Goal: Task Accomplishment & Management: Manage account settings

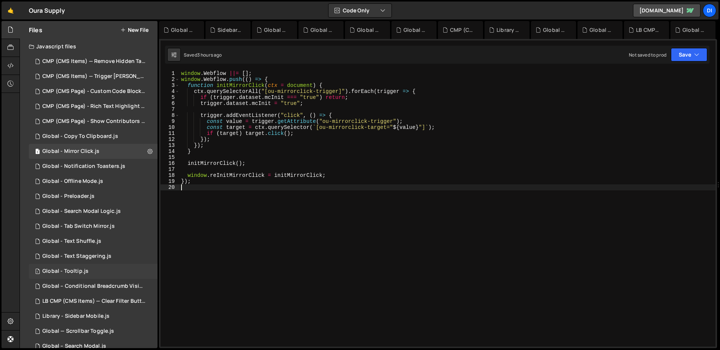
scroll to position [81, 0]
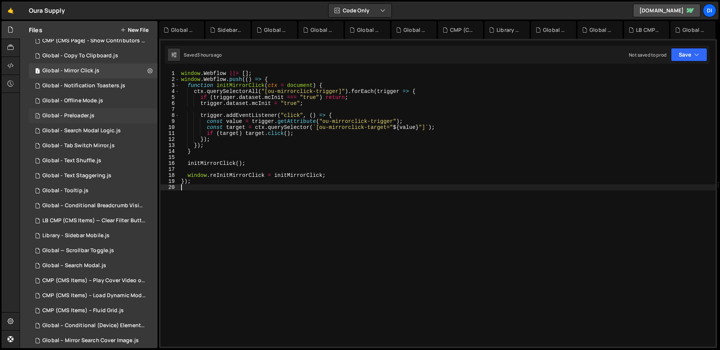
click at [109, 115] on div "1 Global - Preloader.js 0" at bounding box center [93, 115] width 129 height 15
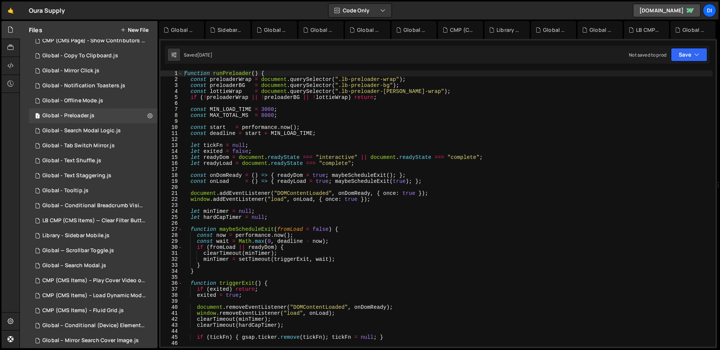
scroll to position [2018, 0]
click at [341, 173] on div "function runPreloader ( ) { const preloaderWrap = document . querySelector ( ".…" at bounding box center [448, 215] width 530 height 288
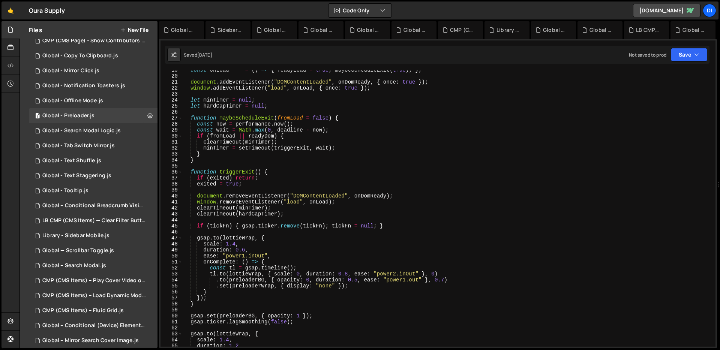
scroll to position [0, 0]
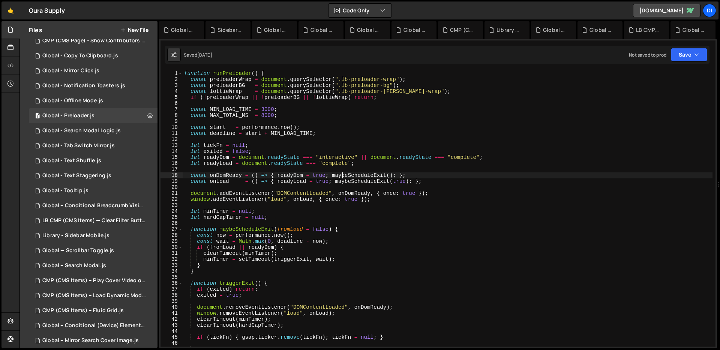
click at [339, 128] on div "function runPreloader ( ) { const preloaderWrap = document . querySelector ( ".…" at bounding box center [448, 215] width 530 height 288
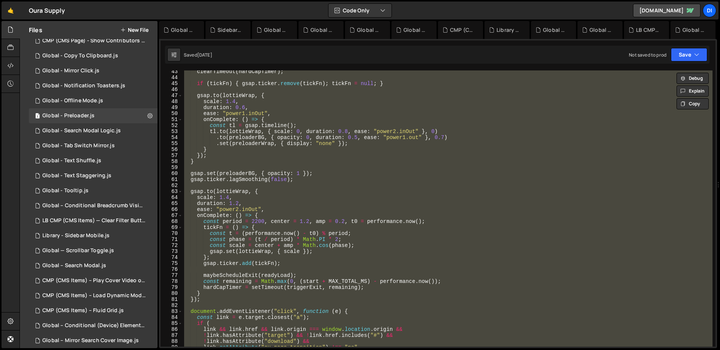
scroll to position [352, 0]
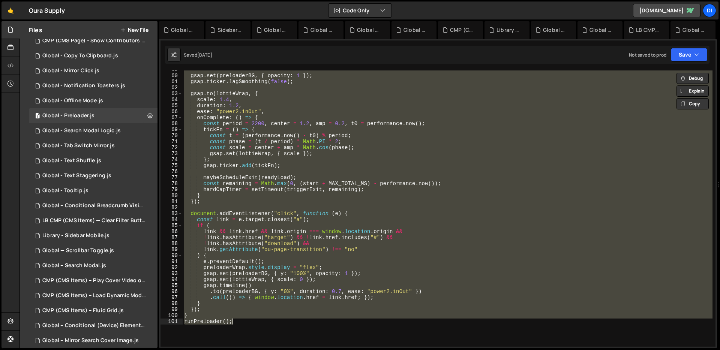
click at [321, 107] on div "gsap . set ( preloaderBG , { opacity : 1 }) ; gsap . ticker . lagSmoothing ( fa…" at bounding box center [448, 209] width 530 height 276
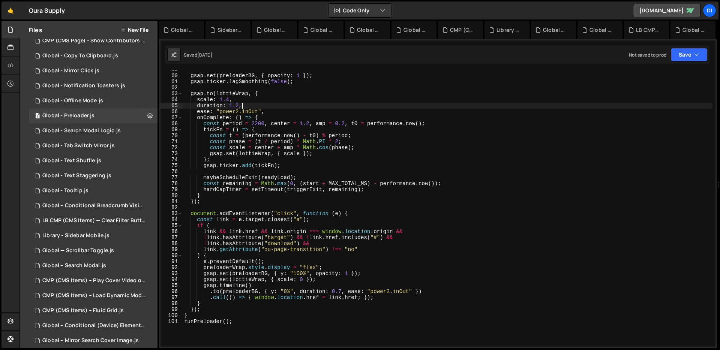
type textarea "} runPreloader();"
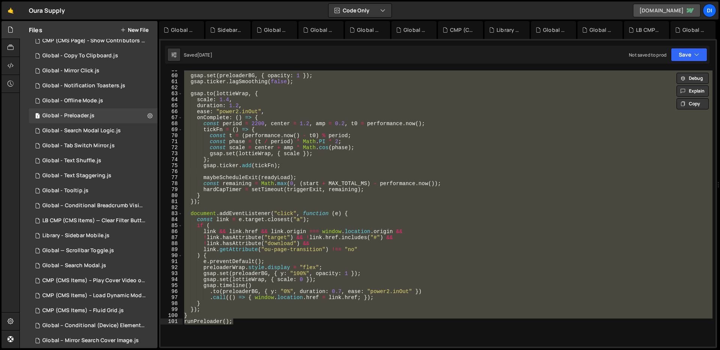
click at [678, 12] on link "[DOMAIN_NAME]" at bounding box center [667, 11] width 68 height 14
click at [707, 12] on div "Di" at bounding box center [710, 11] width 14 height 14
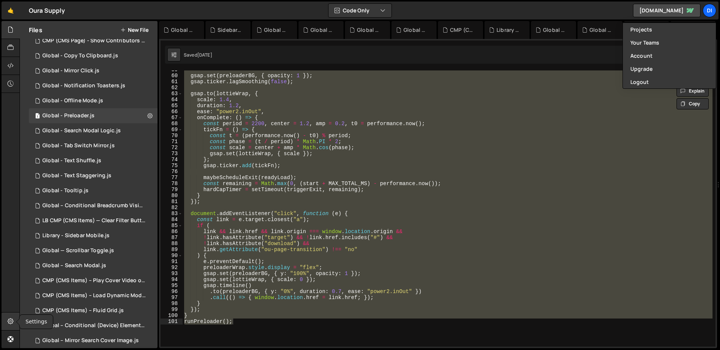
click at [11, 325] on icon at bounding box center [11, 321] width 6 height 8
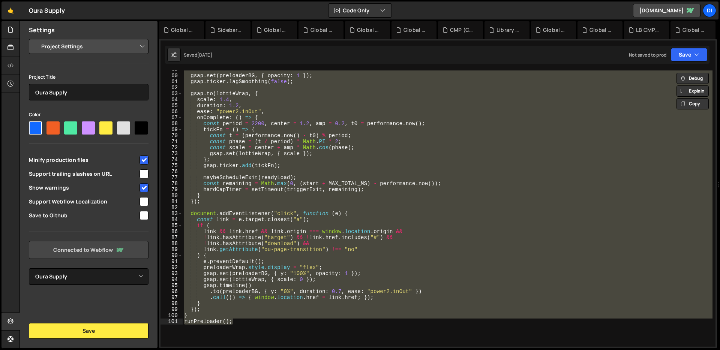
click at [99, 254] on link "Connected to Webflow" at bounding box center [89, 250] width 120 height 18
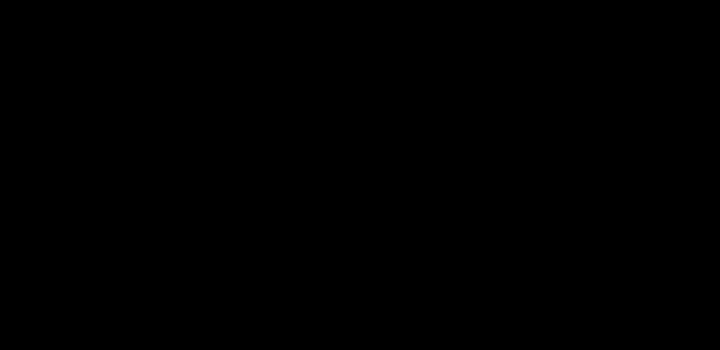
select select "67e86a3291749531807b7914"
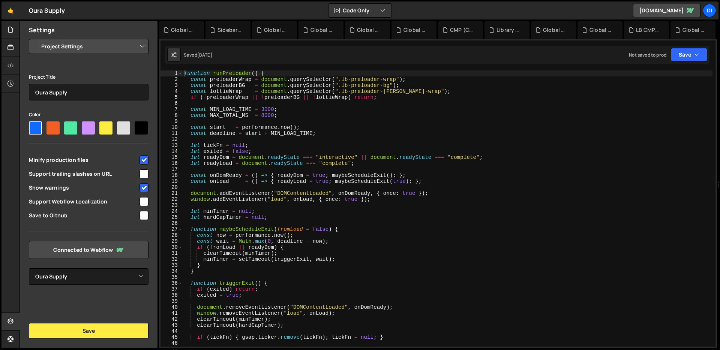
scroll to position [2018, 0]
click at [12, 60] on div at bounding box center [11, 66] width 18 height 18
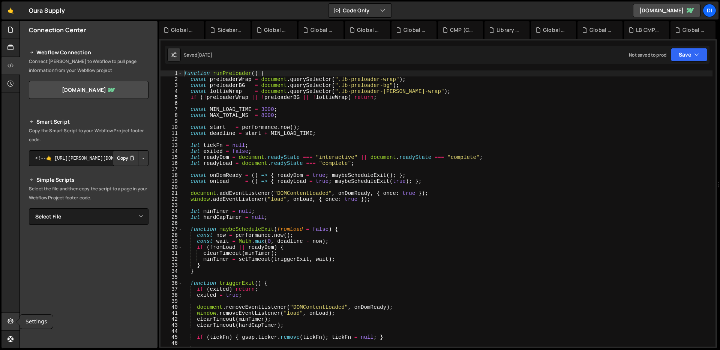
click at [14, 318] on div at bounding box center [11, 322] width 18 height 18
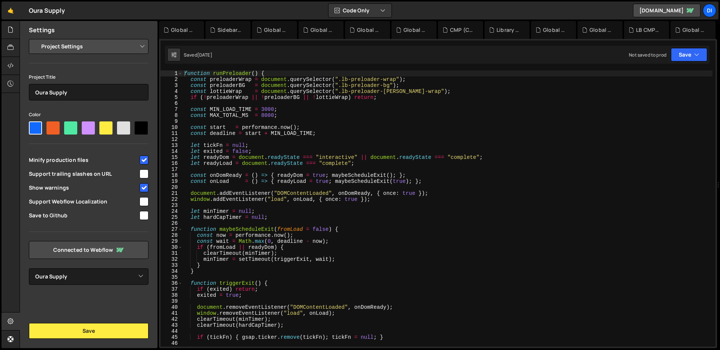
click at [60, 45] on select "Project Settings Code Editor Settings Chat Settings" at bounding box center [90, 46] width 110 height 17
click at [145, 127] on div at bounding box center [141, 128] width 13 height 13
click at [140, 126] on input"] "radio" at bounding box center [137, 124] width 5 height 5
radio input"] "true"
click at [90, 336] on button "Save" at bounding box center [89, 331] width 120 height 16
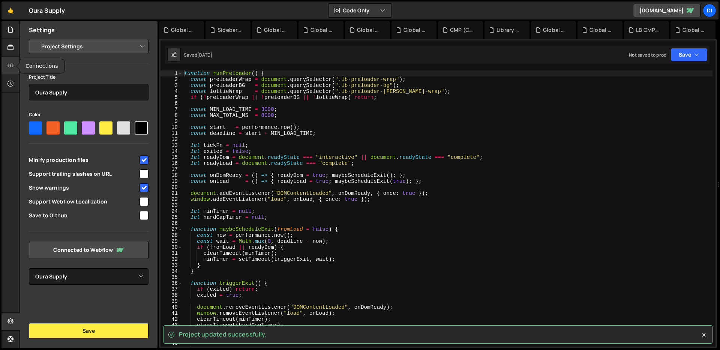
click at [14, 59] on div at bounding box center [11, 66] width 18 height 18
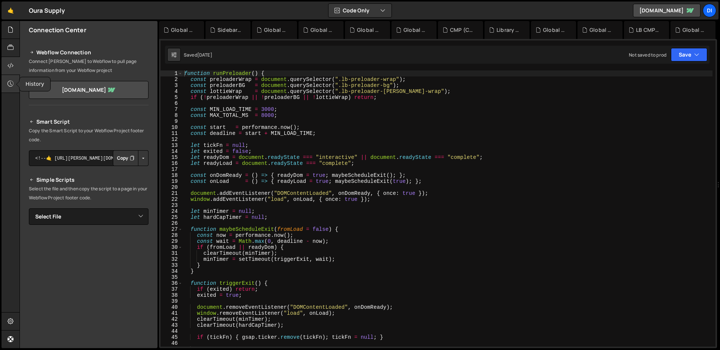
click at [12, 79] on div at bounding box center [11, 84] width 18 height 18
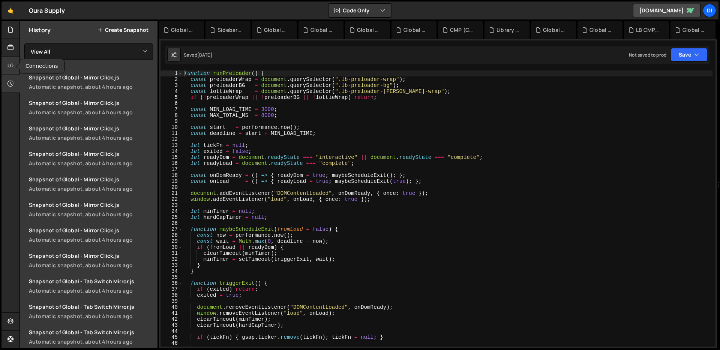
click at [11, 65] on icon at bounding box center [11, 66] width 6 height 8
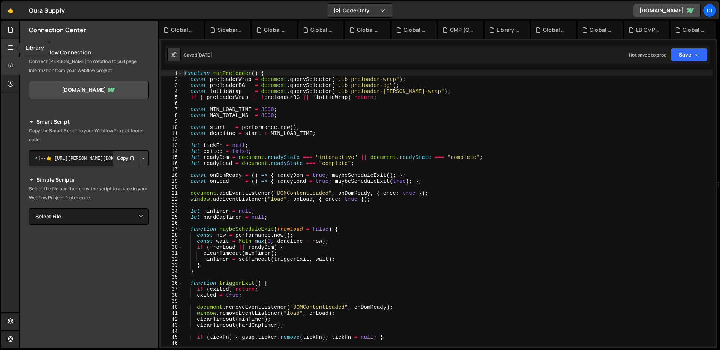
click at [10, 48] on icon at bounding box center [11, 48] width 6 height 8
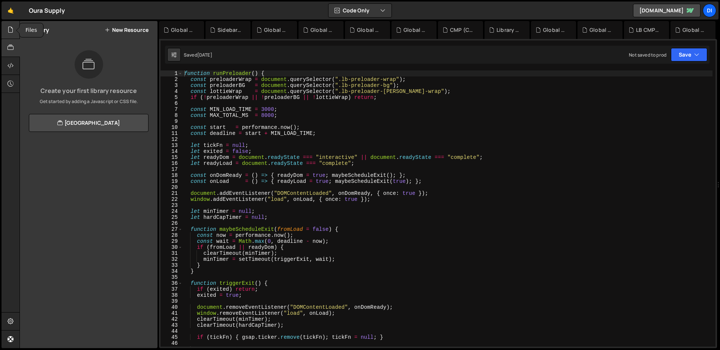
click at [11, 35] on div at bounding box center [11, 30] width 18 height 18
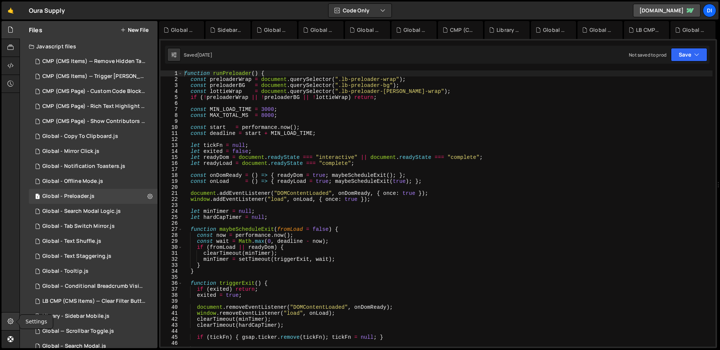
click at [14, 320] on div at bounding box center [11, 322] width 18 height 18
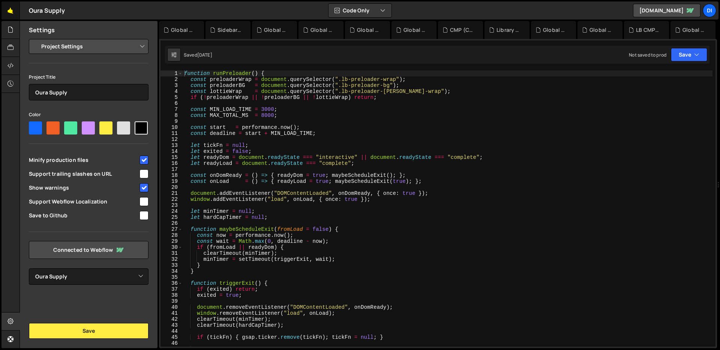
click at [9, 12] on link "🤙" at bounding box center [11, 11] width 18 height 18
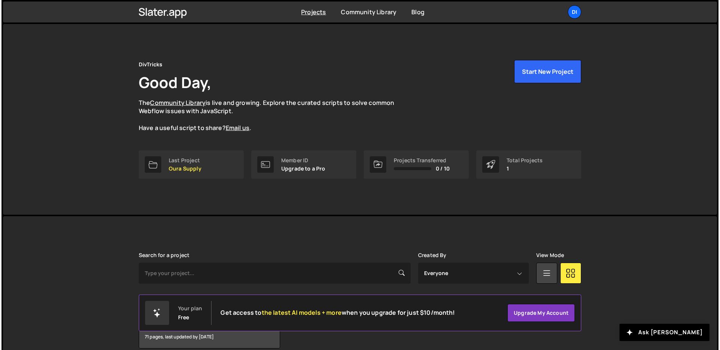
scroll to position [36, 0]
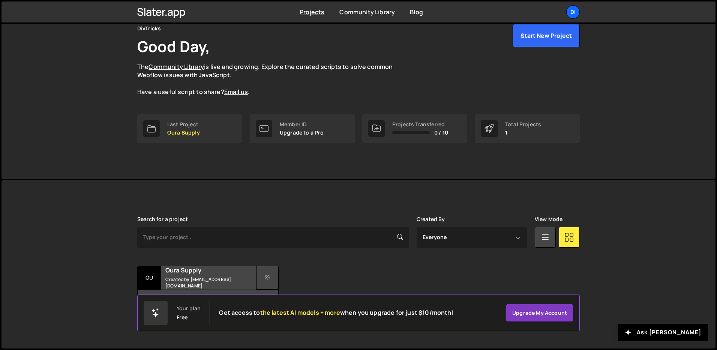
click at [268, 276] on icon at bounding box center [267, 278] width 5 height 8
click at [291, 309] on link "Edit Project" at bounding box center [301, 308] width 89 height 12
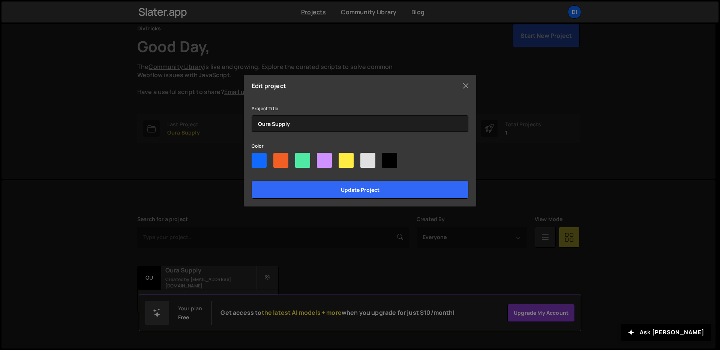
click at [390, 162] on div at bounding box center [389, 160] width 15 height 15
click at [387, 158] on input"] "radio" at bounding box center [384, 155] width 5 height 5
radio input"] "true"
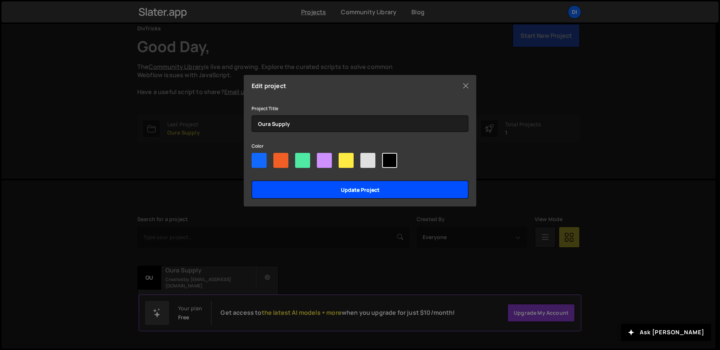
click at [384, 184] on input "Update project" at bounding box center [360, 190] width 217 height 18
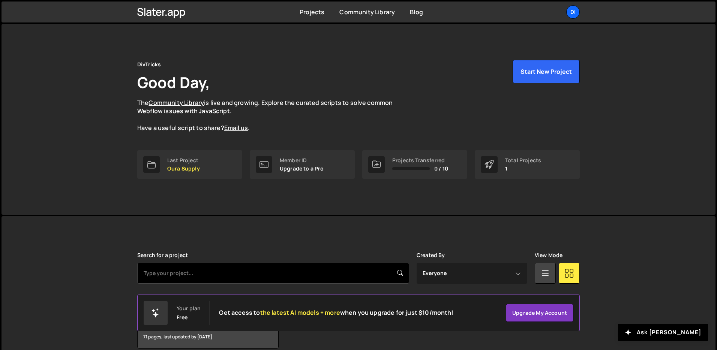
scroll to position [36, 0]
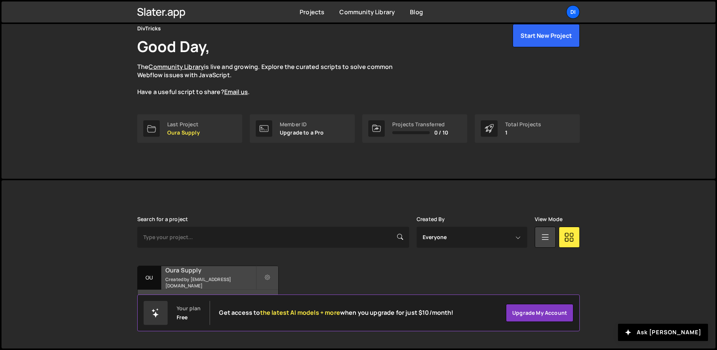
click at [204, 280] on small "Created by zaynhamza811@gmail.com" at bounding box center [210, 282] width 90 height 13
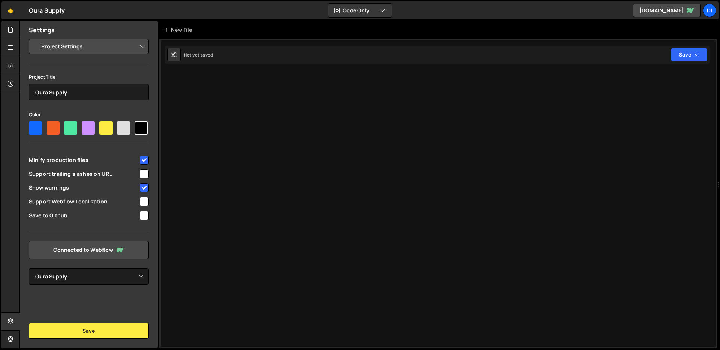
select select "67e86a3291749531807b7914"
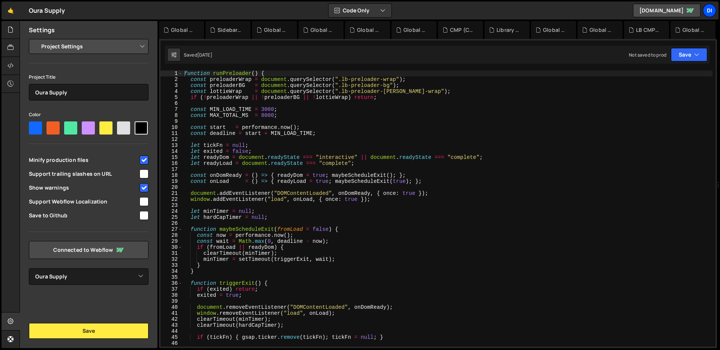
scroll to position [2018, 0]
click at [710, 12] on div "Di" at bounding box center [710, 11] width 14 height 14
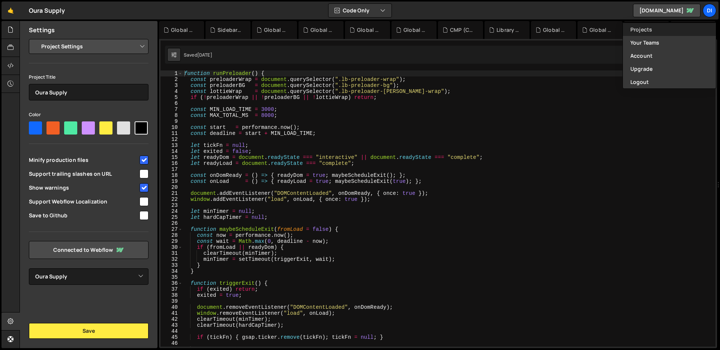
click at [670, 32] on link "Projects" at bounding box center [669, 29] width 93 height 13
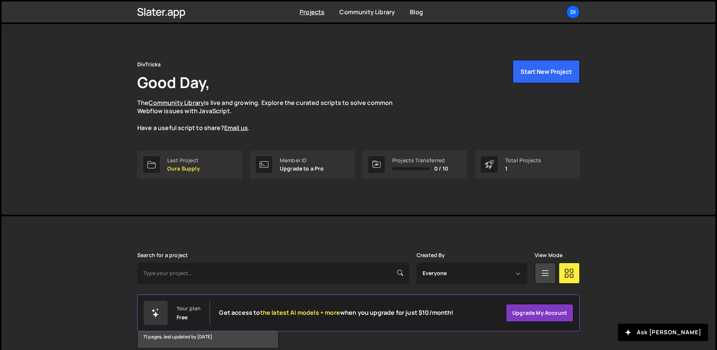
scroll to position [2, 0]
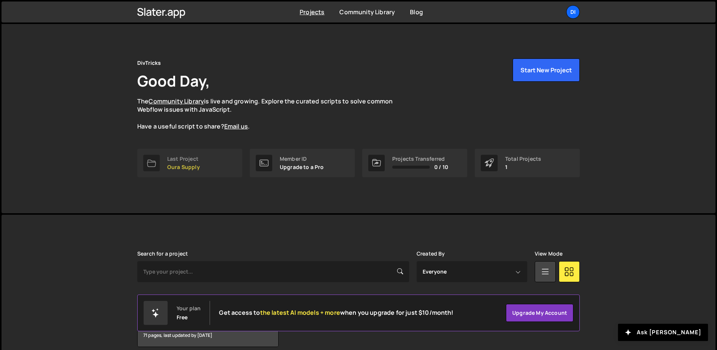
click at [201, 161] on link "Last Project Oura Supply" at bounding box center [189, 163] width 105 height 29
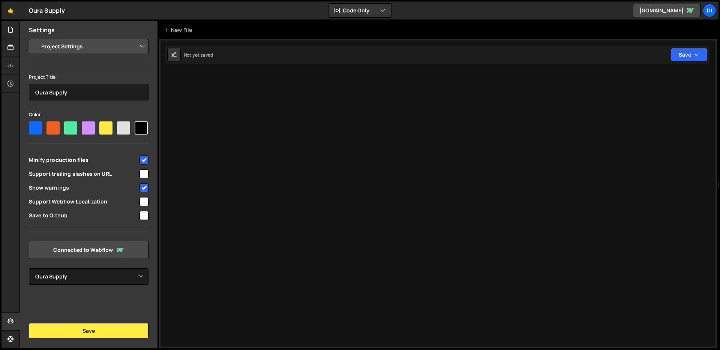
select select "67e86a3291749531807b7914"
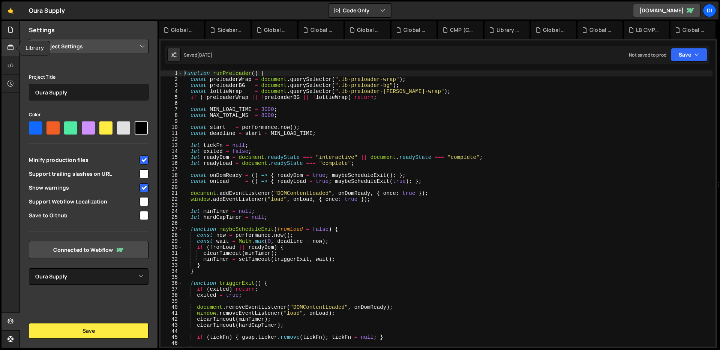
click at [10, 49] on icon at bounding box center [11, 48] width 6 height 8
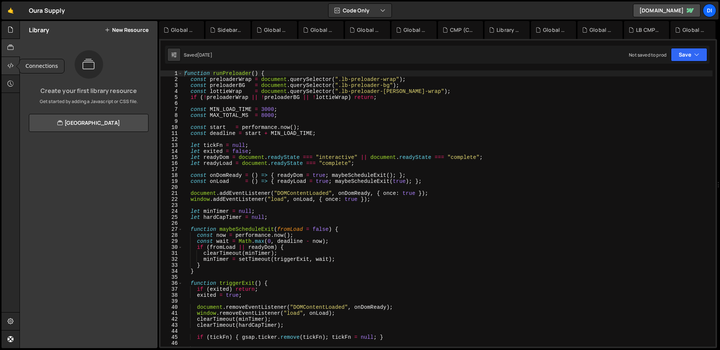
scroll to position [2018, 0]
click at [9, 66] on icon at bounding box center [11, 66] width 6 height 8
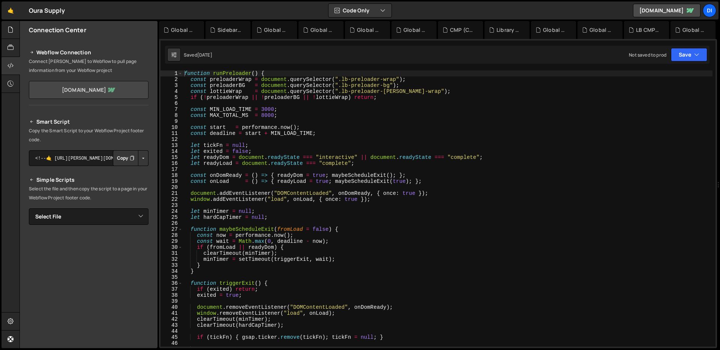
click at [111, 91] on link "[DOMAIN_NAME]" at bounding box center [89, 90] width 120 height 18
click at [15, 318] on div at bounding box center [11, 322] width 18 height 18
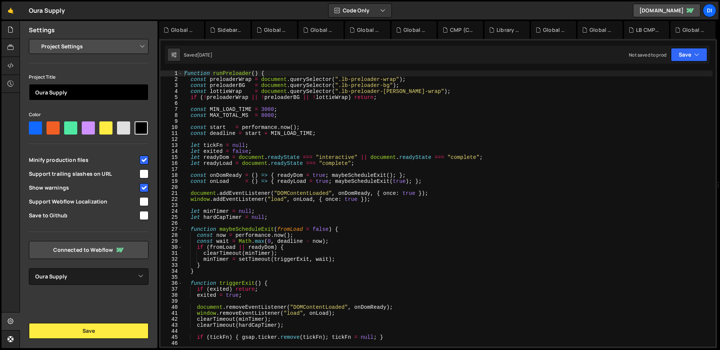
click at [77, 90] on input "Oura Supply" at bounding box center [89, 92] width 120 height 17
click at [11, 63] on icon at bounding box center [11, 66] width 6 height 8
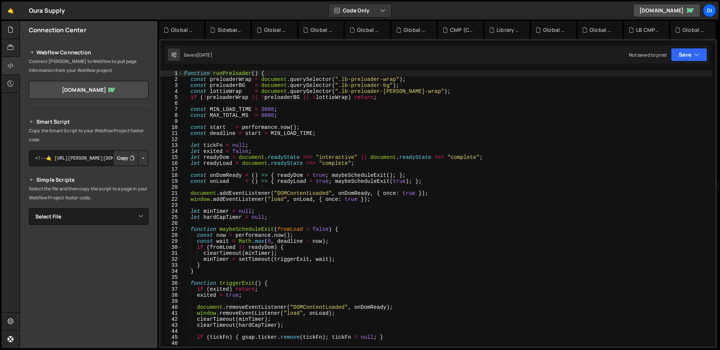
click at [122, 159] on button "Copy" at bounding box center [126, 158] width 26 height 16
click at [260, 133] on div "function runPreloader ( ) { const preloaderWrap = document . querySelector ( ".…" at bounding box center [448, 215] width 530 height 288
click at [705, 53] on button "Save" at bounding box center [689, 55] width 36 height 14
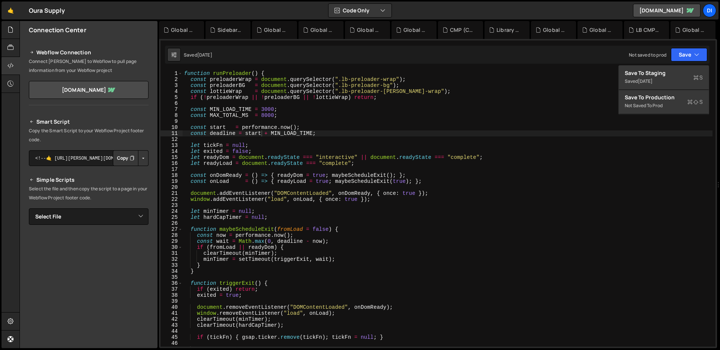
click at [205, 83] on div "function runPreloader ( ) { const preloaderWrap = document . querySelector ( ".…" at bounding box center [448, 215] width 530 height 288
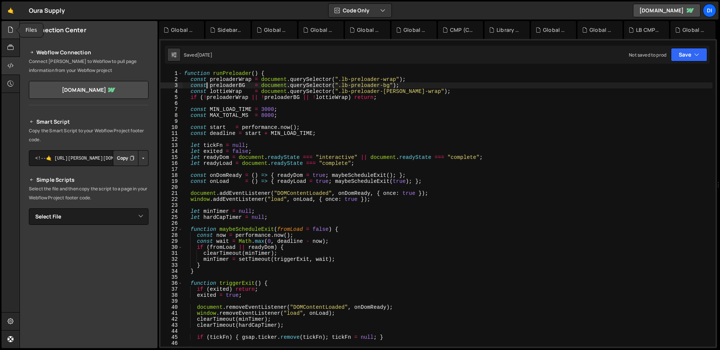
click at [12, 32] on icon at bounding box center [11, 30] width 6 height 8
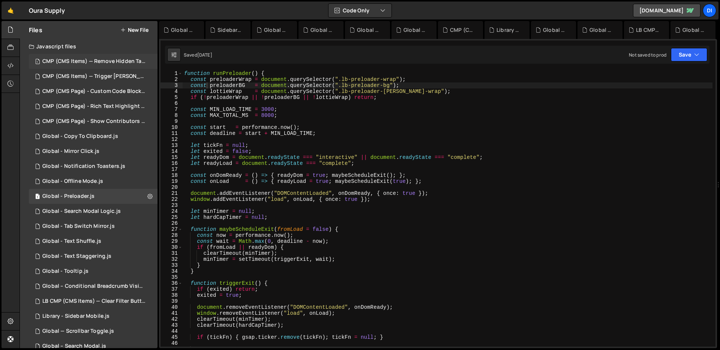
click at [104, 62] on div "CMP (CMS Items) — Remove Hidden Tags on Load.js" at bounding box center [94, 61] width 104 height 7
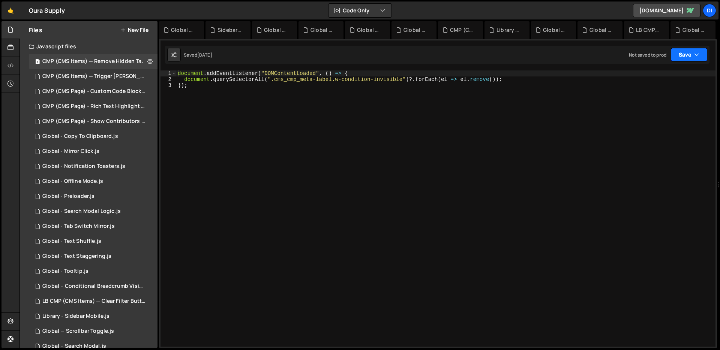
click at [689, 54] on button "Save" at bounding box center [689, 55] width 36 height 14
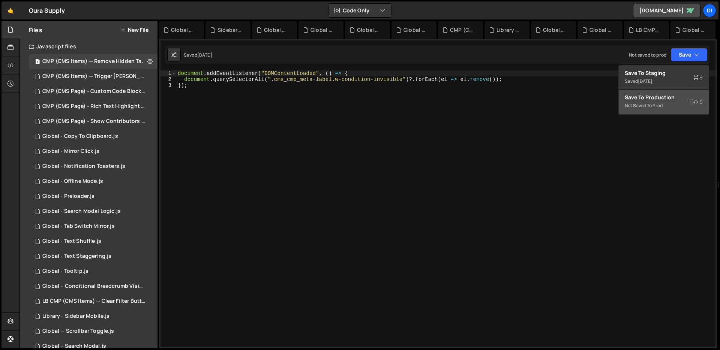
click at [643, 98] on div "Save to Production S" at bounding box center [664, 98] width 78 height 8
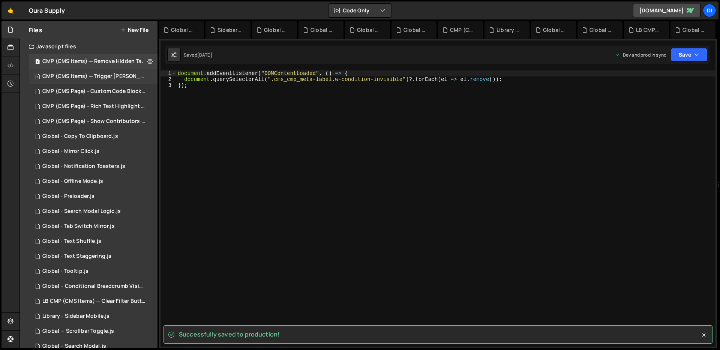
click at [93, 75] on div "CMP (CMS Items) — Trigger Lottie on Save.js" at bounding box center [94, 76] width 104 height 7
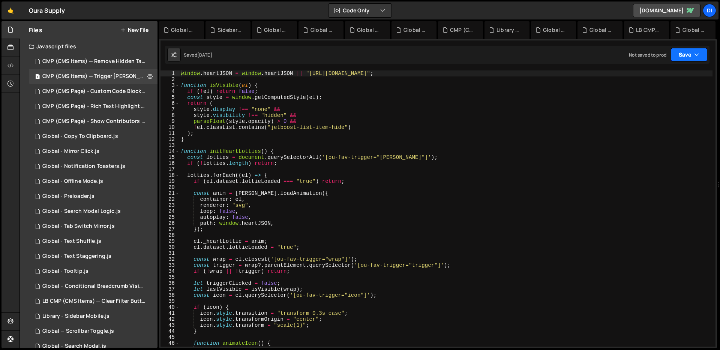
click at [679, 54] on button "Save" at bounding box center [689, 55] width 36 height 14
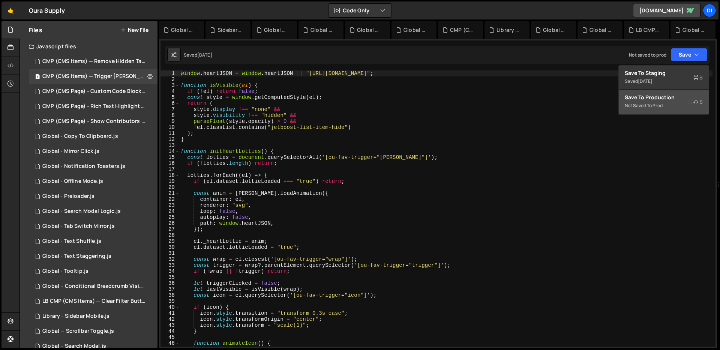
click at [676, 105] on div "Not saved to prod" at bounding box center [664, 105] width 78 height 9
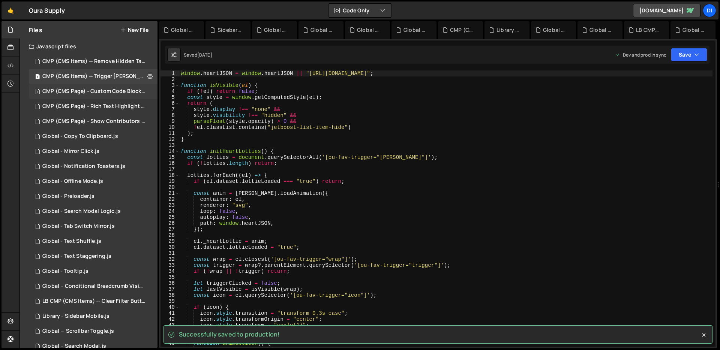
click at [109, 94] on div "CMP (CMS Page) - Custom Code Block Setup.js" at bounding box center [94, 91] width 104 height 7
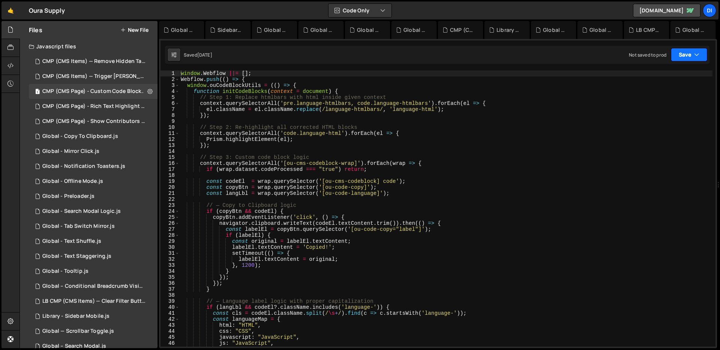
click at [683, 53] on button "Save" at bounding box center [689, 55] width 36 height 14
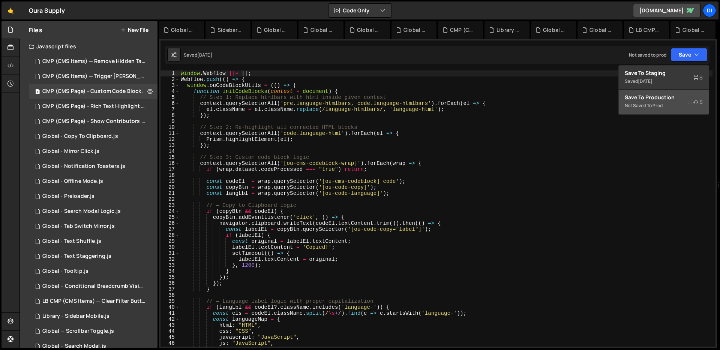
click at [665, 101] on div "Save to Production S" at bounding box center [664, 98] width 78 height 8
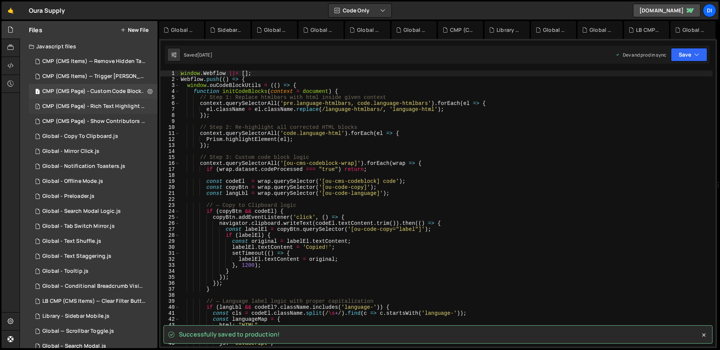
click at [94, 108] on div "CMP (CMS Page) - Rich Text Highlight Pill.js" at bounding box center [94, 106] width 104 height 7
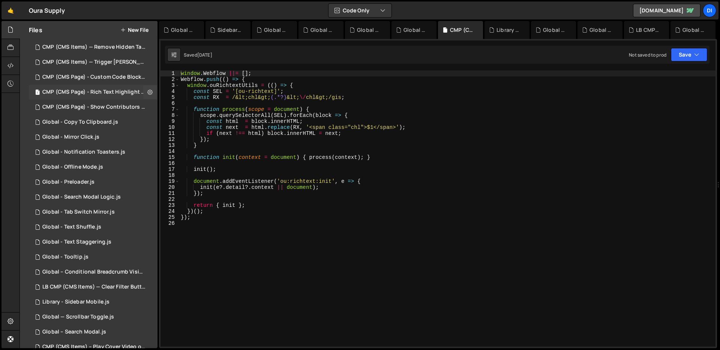
scroll to position [18, 0]
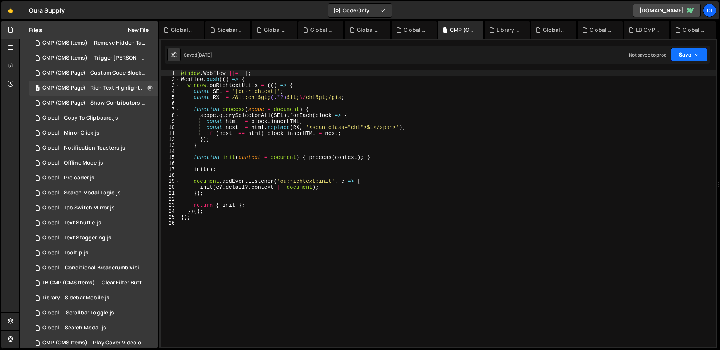
click at [689, 54] on button "Save" at bounding box center [689, 55] width 36 height 14
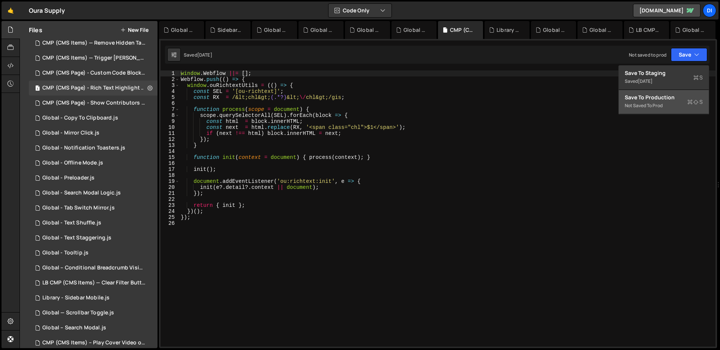
click at [681, 99] on div "Save to Production S" at bounding box center [664, 98] width 78 height 8
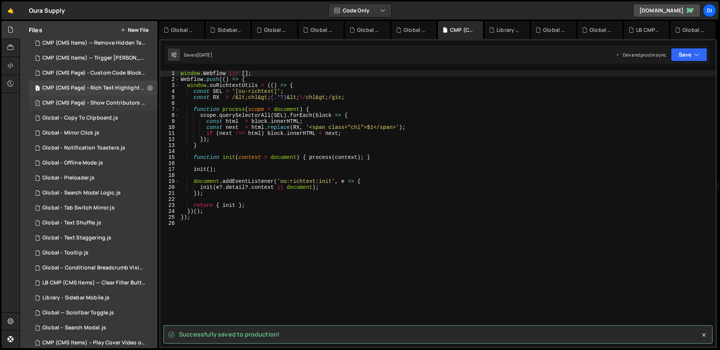
click at [101, 102] on div "CMP (CMS Page) - Show Contributors Name.js" at bounding box center [94, 103] width 104 height 7
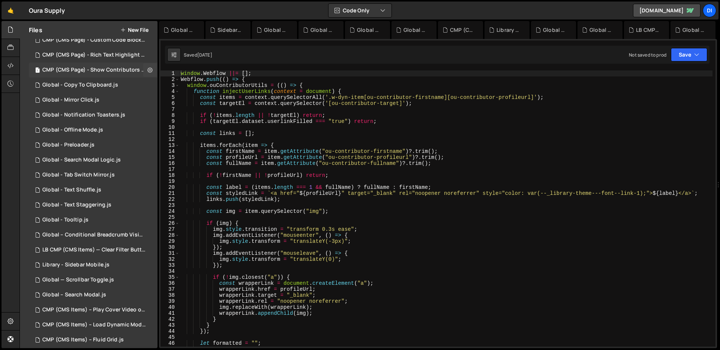
scroll to position [71, 0]
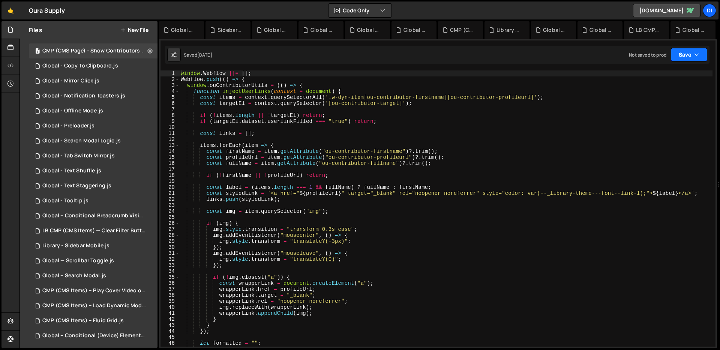
click at [687, 59] on button "Save" at bounding box center [689, 55] width 36 height 14
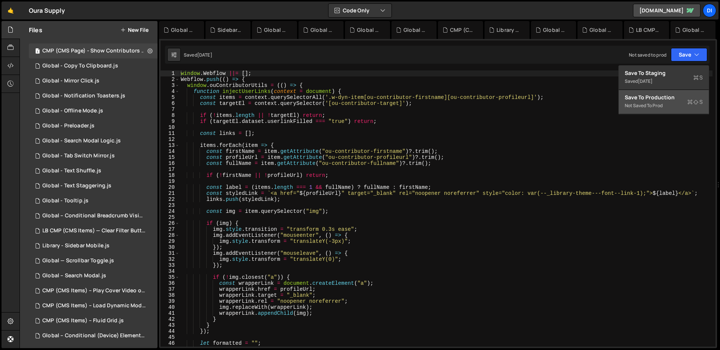
click at [652, 101] on div "Not saved to prod" at bounding box center [664, 105] width 78 height 9
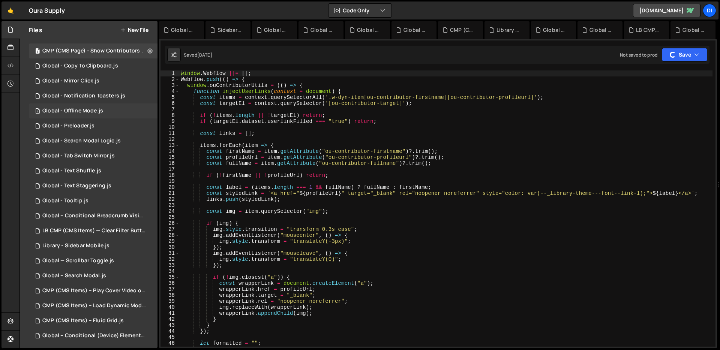
scroll to position [36, 0]
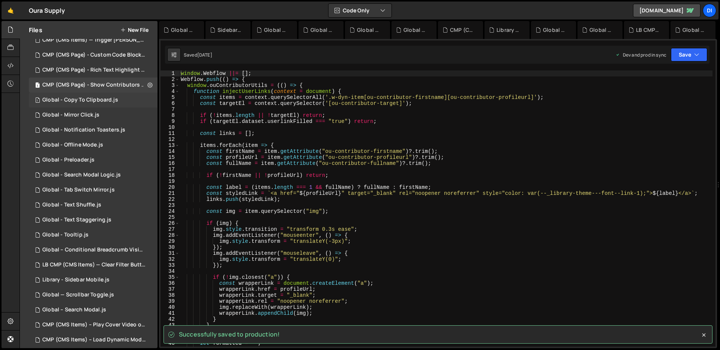
click at [103, 102] on div "Global - Copy To Clipboard.js" at bounding box center [80, 100] width 76 height 7
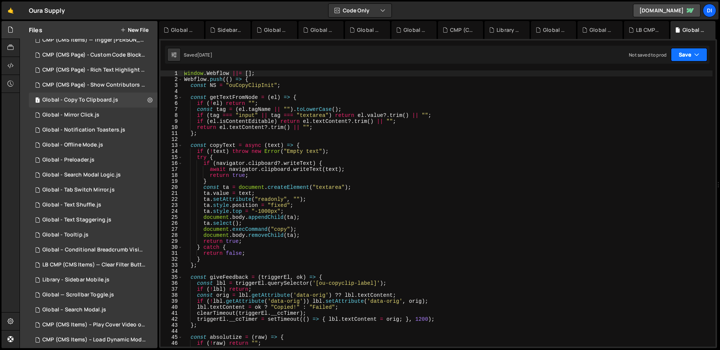
click at [682, 56] on button "Save" at bounding box center [689, 55] width 36 height 14
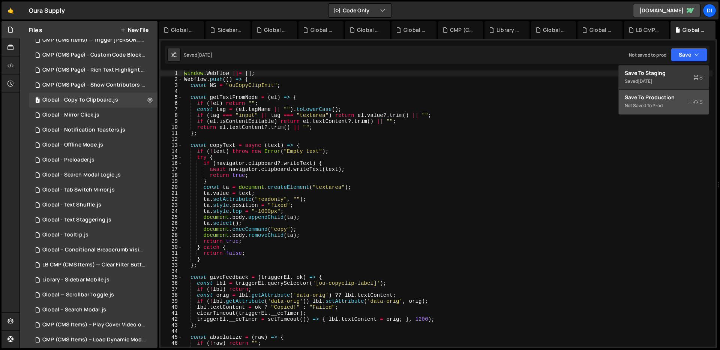
click at [661, 96] on div "Save to Production S" at bounding box center [664, 98] width 78 height 8
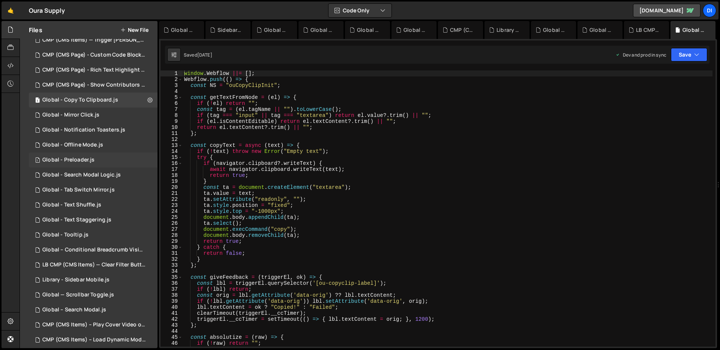
click at [107, 153] on div "1 Global - Preloader.js 0" at bounding box center [93, 160] width 129 height 15
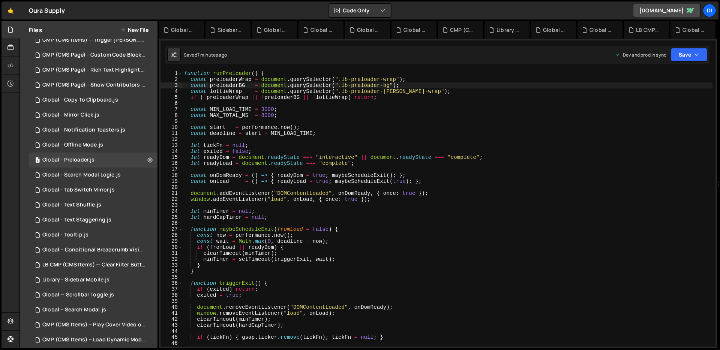
scroll to position [2018, 0]
click at [707, 57] on div "Saved 7 minutes ago Dev and prod in sync Upgrade to Edit Save Save to Staging S…" at bounding box center [437, 55] width 545 height 18
click at [700, 56] on button "Save" at bounding box center [689, 55] width 36 height 14
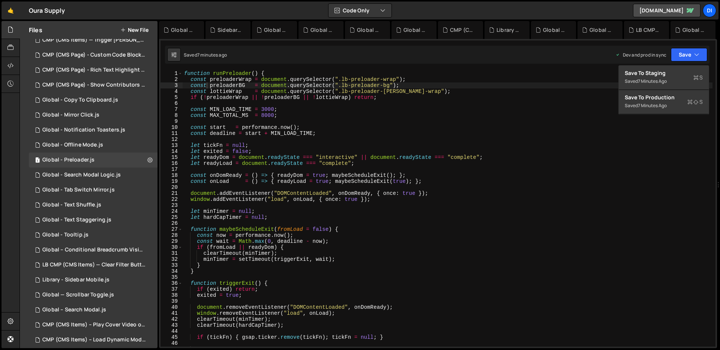
type textarea "const MAX_TOTAL_MS = 8000;"
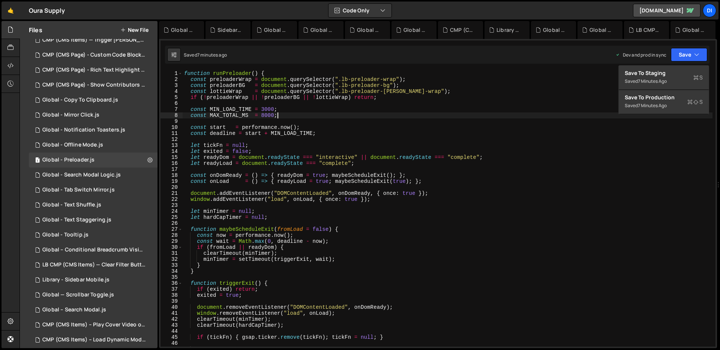
click at [291, 114] on div "function runPreloader ( ) { const preloaderWrap = document . querySelector ( ".…" at bounding box center [448, 215] width 530 height 288
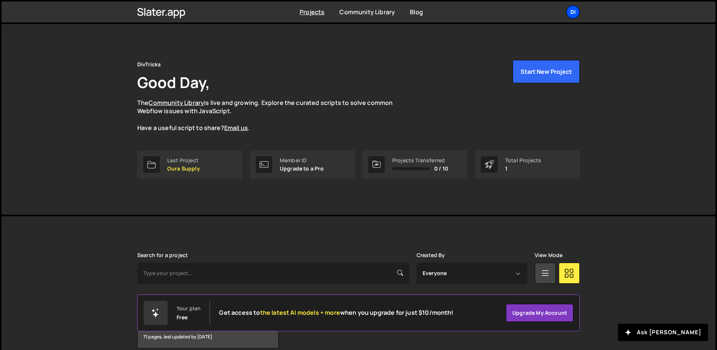
click at [577, 15] on div "Di" at bounding box center [573, 12] width 14 height 14
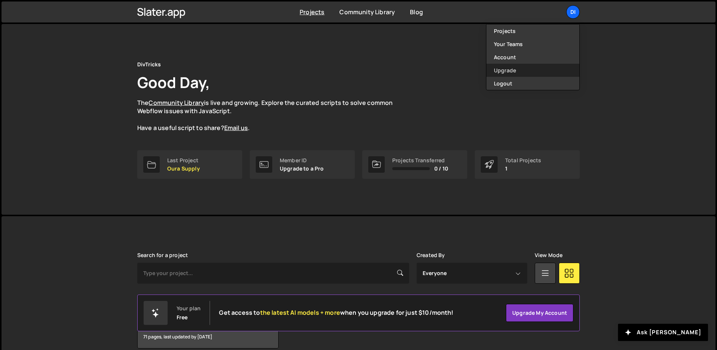
click at [527, 68] on link "Upgrade" at bounding box center [533, 70] width 93 height 13
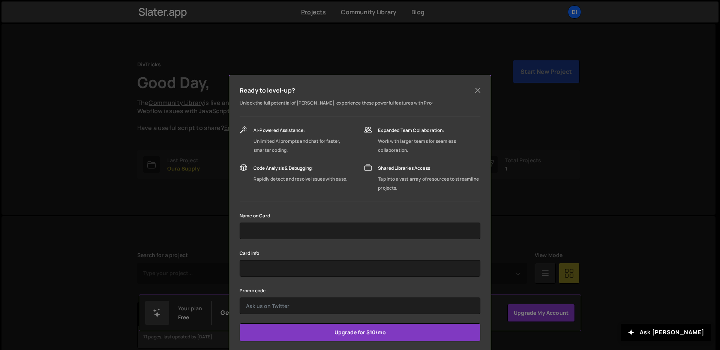
click at [599, 54] on div "Ready to level-up? Unlock the full potential of Slater, experience these powerf…" at bounding box center [360, 175] width 720 height 350
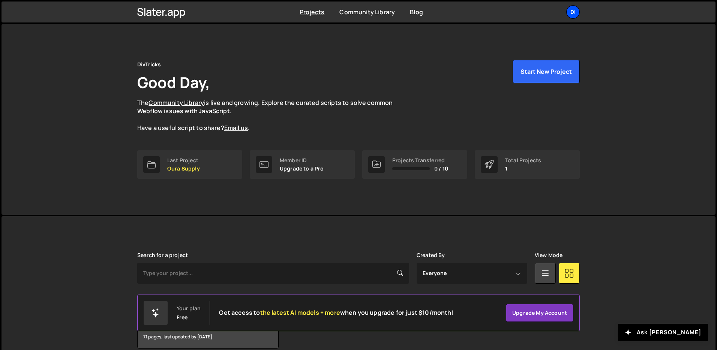
click at [579, 8] on div "Di" at bounding box center [573, 12] width 14 height 14
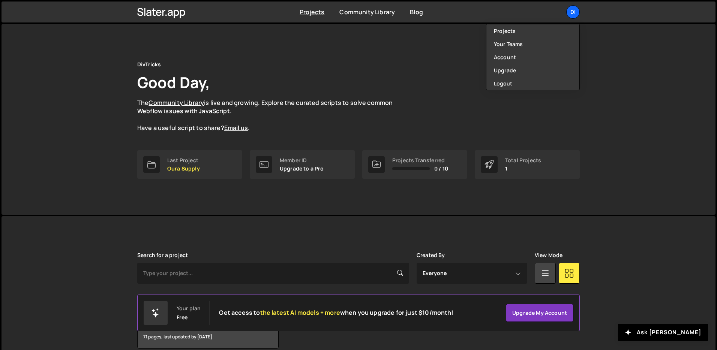
click at [611, 172] on div "DivTricks Good Day, The Community Library is live and growing. Explore the cura…" at bounding box center [359, 119] width 714 height 191
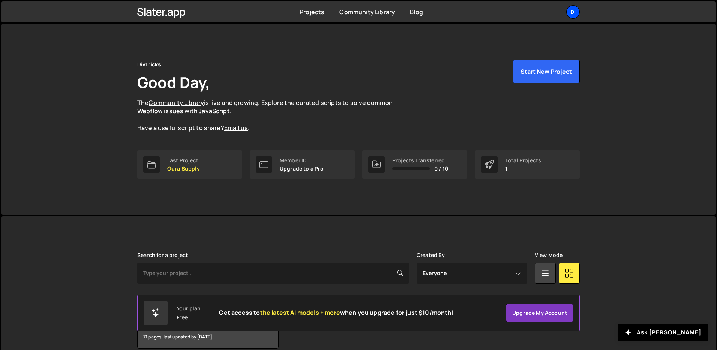
click at [570, 13] on div "Di" at bounding box center [573, 12] width 14 height 14
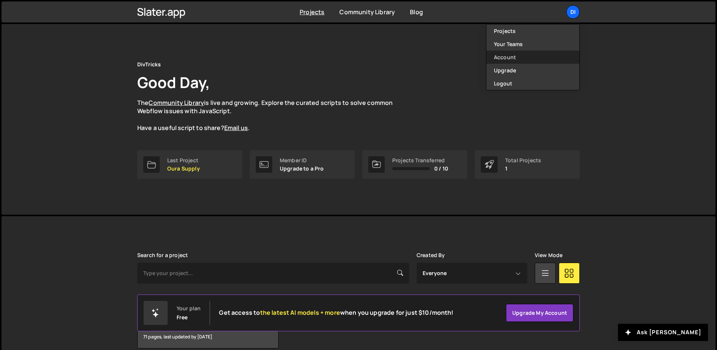
click at [523, 55] on link "Account" at bounding box center [533, 57] width 93 height 13
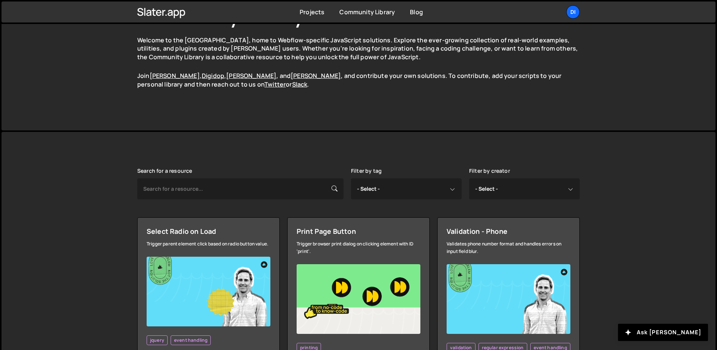
scroll to position [151, 0]
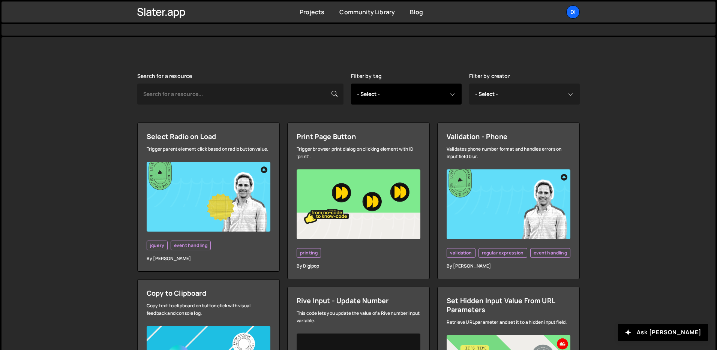
click at [432, 99] on select "- Select - all resources ::selection api american flag animation array filterin…" at bounding box center [406, 94] width 111 height 21
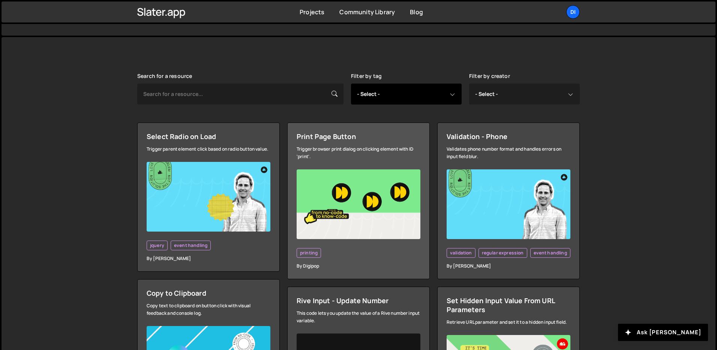
scroll to position [0, 0]
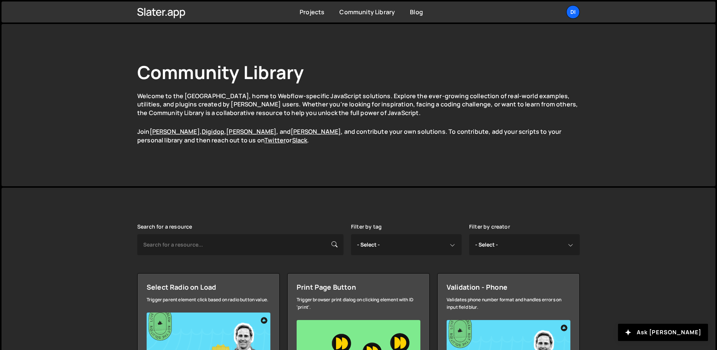
click at [590, 21] on div "Projects Community Library Blog Di Projects Your Teams Account Upgrade Logout" at bounding box center [358, 12] width 465 height 21
click at [574, 10] on div "Di" at bounding box center [573, 12] width 14 height 14
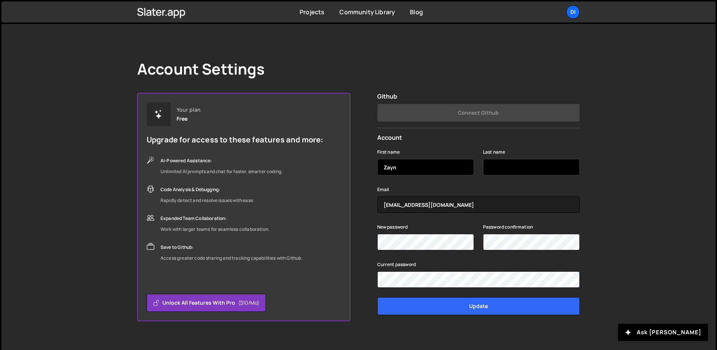
type input "Zayn"
click at [522, 173] on input "Last name" at bounding box center [531, 167] width 97 height 17
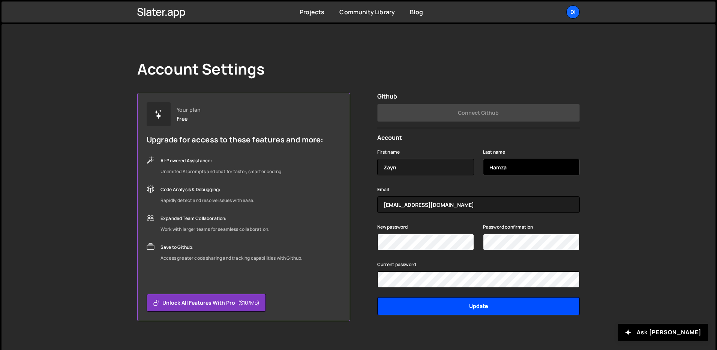
type input "Hamza"
click at [458, 302] on input "Update" at bounding box center [478, 306] width 203 height 18
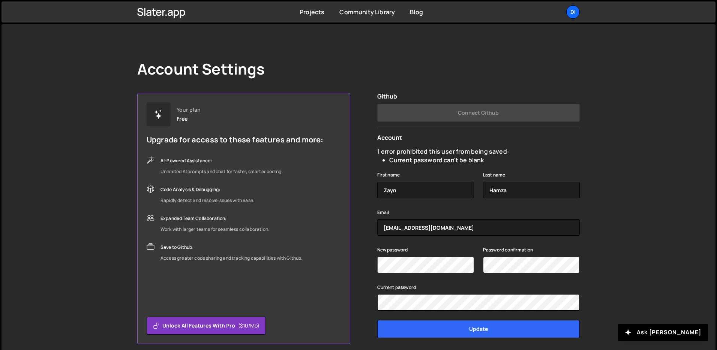
scroll to position [32, 0]
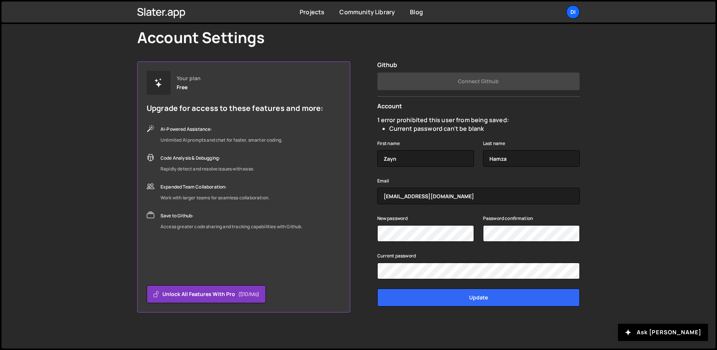
click at [387, 251] on div "Current password" at bounding box center [478, 257] width 203 height 12
click at [377, 289] on input "Update" at bounding box center [478, 298] width 203 height 18
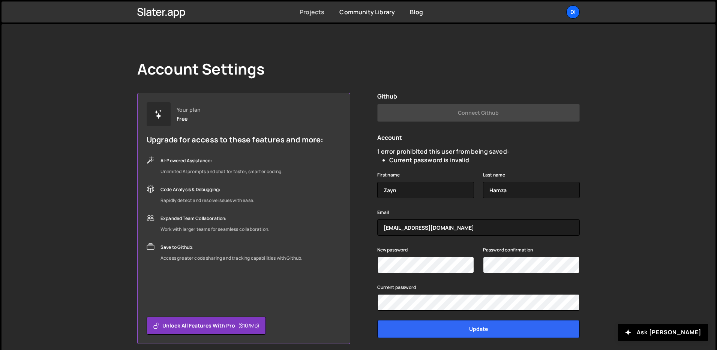
click at [311, 10] on link "Projects" at bounding box center [312, 12] width 25 height 8
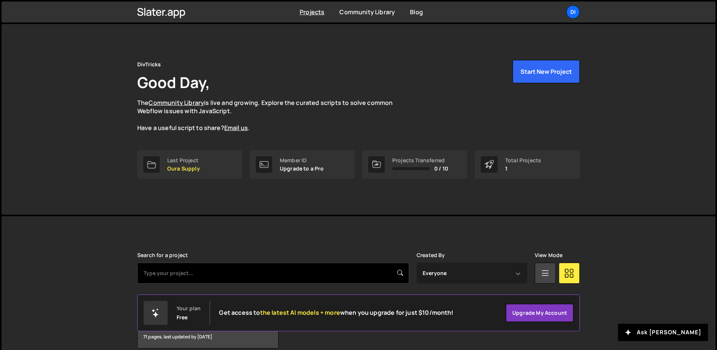
scroll to position [36, 0]
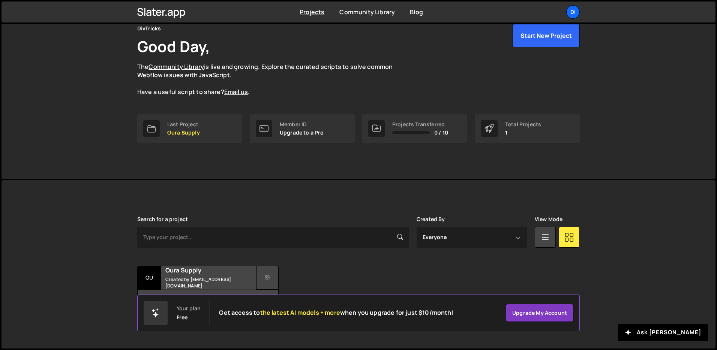
click at [264, 278] on button at bounding box center [267, 278] width 23 height 24
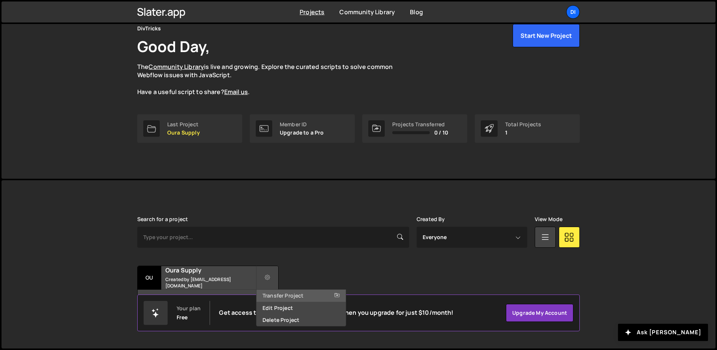
click at [279, 296] on link "Transfer Project" at bounding box center [301, 296] width 89 height 12
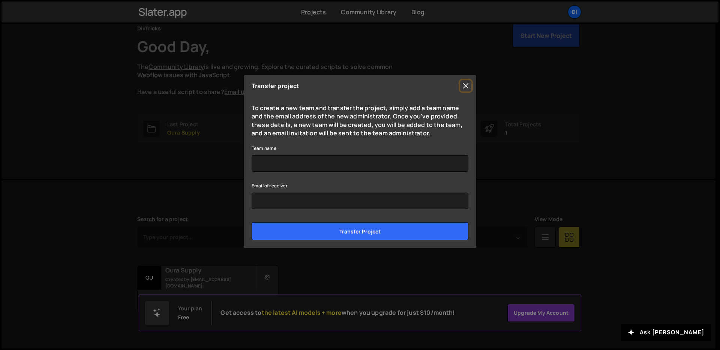
click at [463, 89] on button "Close" at bounding box center [465, 85] width 11 height 11
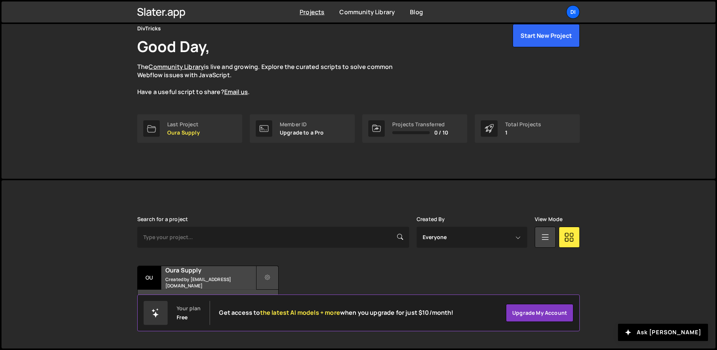
click at [263, 280] on button at bounding box center [267, 278] width 23 height 24
click at [297, 309] on link "Edit Project" at bounding box center [301, 308] width 89 height 12
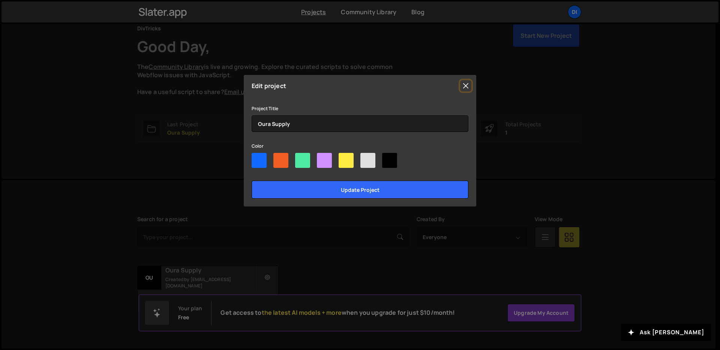
click at [469, 85] on button "Close" at bounding box center [465, 85] width 11 height 11
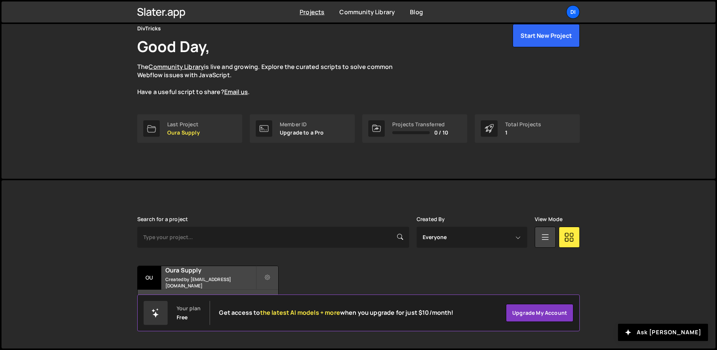
click at [281, 272] on div "Transfer Project Edit Project Delete Project Ou Oura Supply Created by [EMAIL_A…" at bounding box center [358, 289] width 443 height 47
click at [268, 281] on icon at bounding box center [267, 278] width 5 height 8
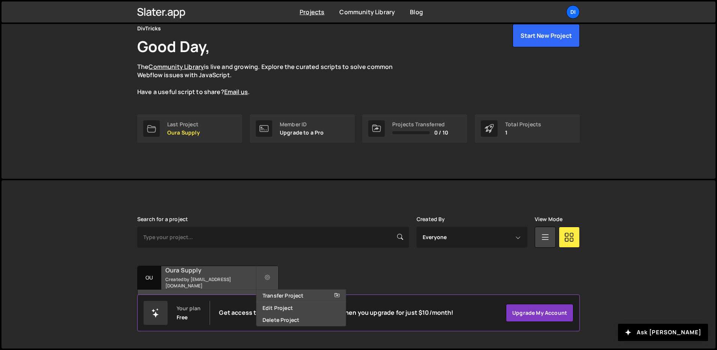
click at [212, 270] on h2 "Oura Supply" at bounding box center [210, 270] width 90 height 8
click at [210, 272] on h2 "Oura Supply" at bounding box center [210, 270] width 90 height 8
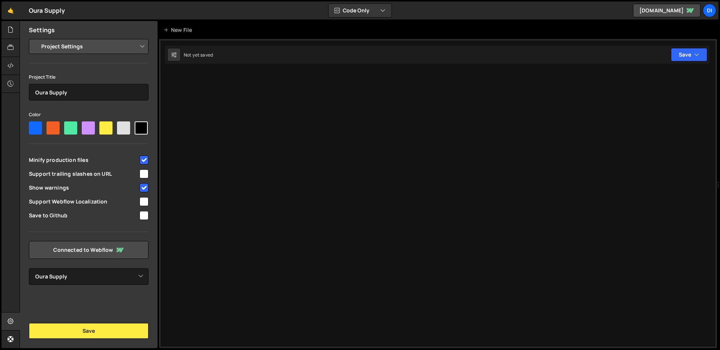
select select "67e86a3291749531807b7914"
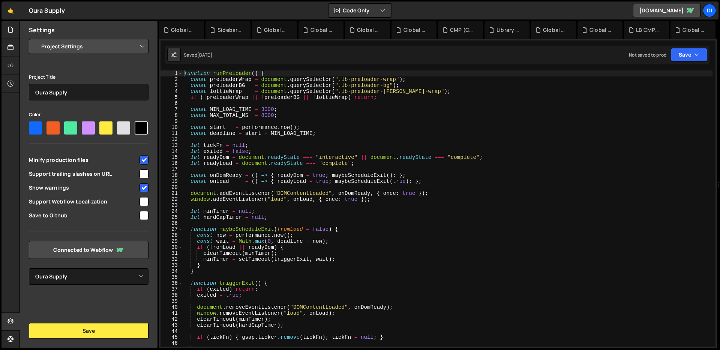
scroll to position [2018, 0]
click at [402, 214] on div "function runPreloader ( ) { const preloaderWrap = document . querySelector ( ".…" at bounding box center [448, 215] width 530 height 288
click at [10, 59] on div at bounding box center [11, 66] width 18 height 18
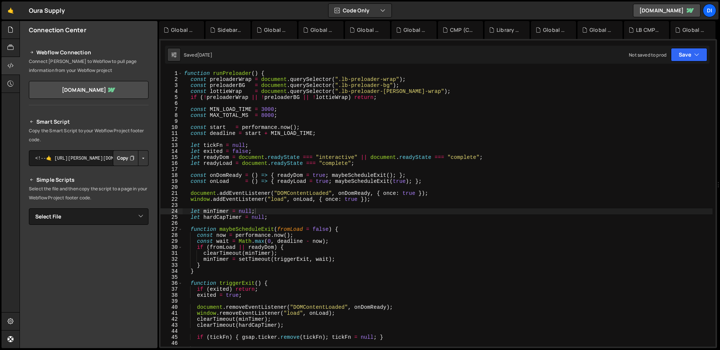
click at [126, 160] on button "Copy" at bounding box center [126, 158] width 26 height 16
click at [142, 159] on button "Button group with nested dropdown" at bounding box center [143, 158] width 11 height 16
click at [102, 173] on link "Copy Staging Script" at bounding box center [112, 172] width 74 height 11
click at [116, 162] on button "Copy" at bounding box center [126, 158] width 26 height 16
click at [117, 154] on button "Copy" at bounding box center [126, 158] width 26 height 16
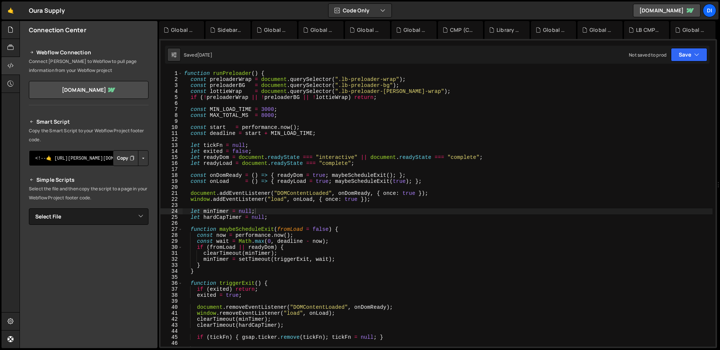
click at [47, 158] on textarea "<!--🤙 https://slater.app/14937.js--> <script>document.addEventListener("DOMCont…" at bounding box center [89, 158] width 120 height 16
click at [686, 56] on button "Save" at bounding box center [689, 55] width 36 height 14
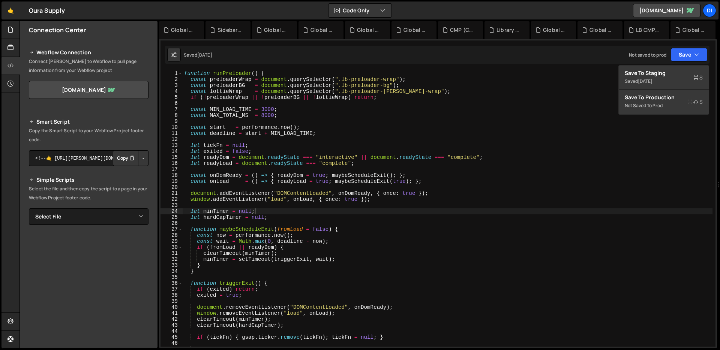
type textarea "const MAX_TOTAL_MS = 8000;"
click at [381, 113] on div "function runPreloader ( ) { const preloaderWrap = document . querySelector ( ".…" at bounding box center [448, 215] width 530 height 288
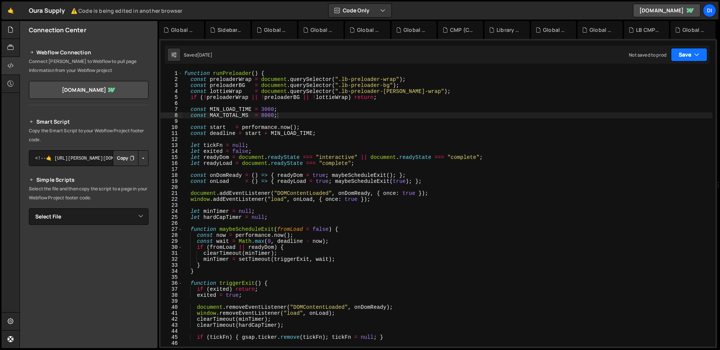
click at [689, 55] on button "Save" at bounding box center [689, 55] width 36 height 14
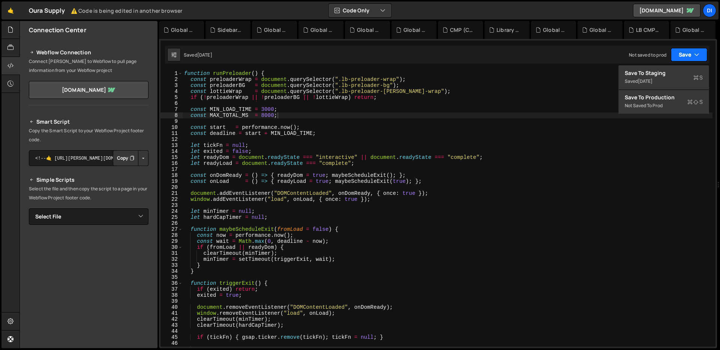
click at [699, 56] on icon "button" at bounding box center [696, 55] width 5 height 8
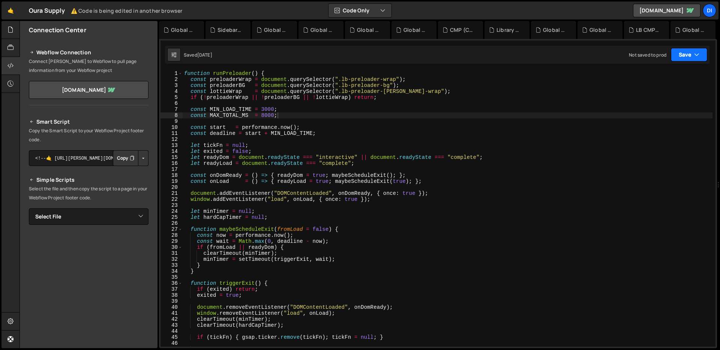
click at [699, 53] on icon "button" at bounding box center [696, 55] width 5 height 8
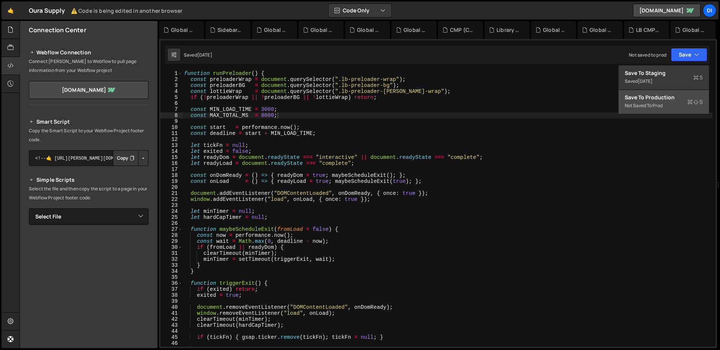
click at [670, 105] on div "Not saved to prod" at bounding box center [664, 105] width 78 height 9
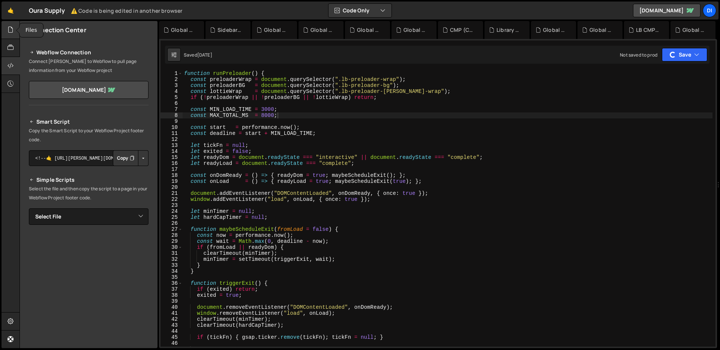
click at [10, 29] on icon at bounding box center [11, 30] width 6 height 8
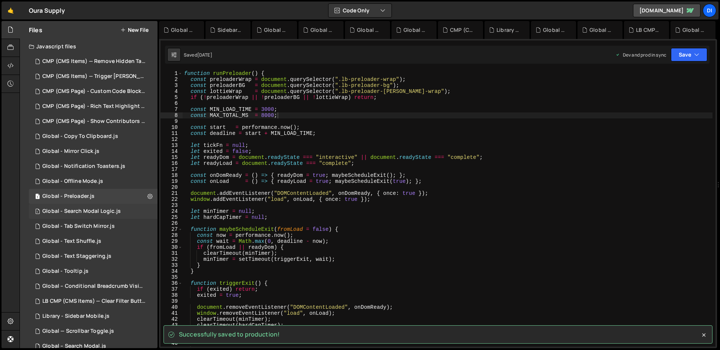
click at [107, 210] on div "Global - Search Modal Logic.js" at bounding box center [81, 211] width 78 height 7
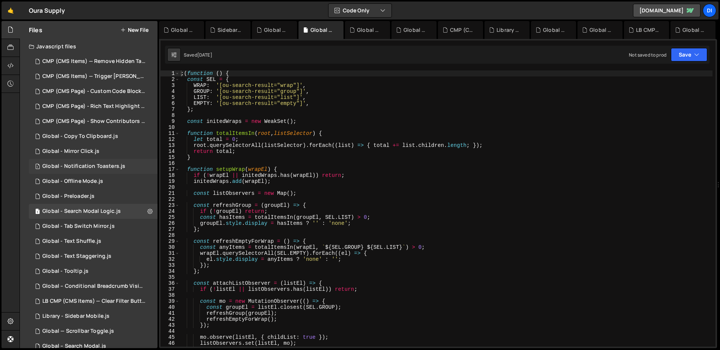
scroll to position [36, 0]
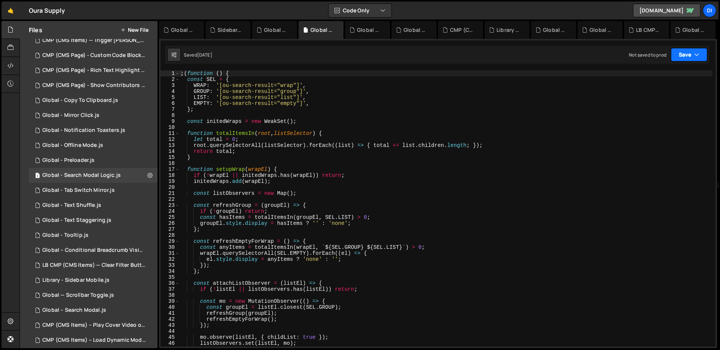
click at [704, 54] on button "Save" at bounding box center [689, 55] width 36 height 14
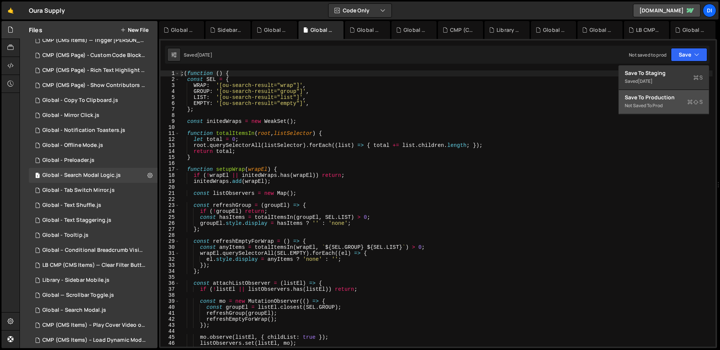
click at [655, 102] on div "Not saved to prod" at bounding box center [664, 105] width 78 height 9
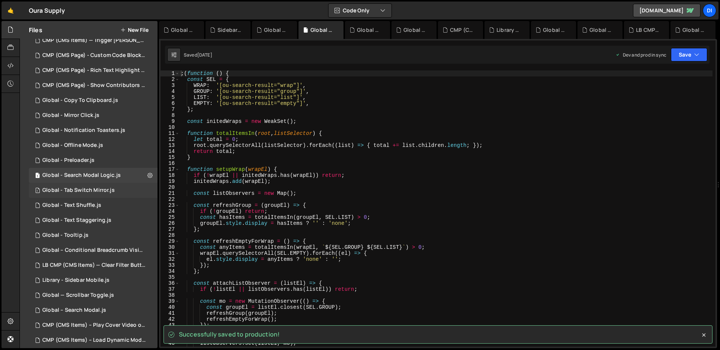
click at [77, 190] on div "Global - Tab Switch Mirror.js" at bounding box center [78, 190] width 72 height 7
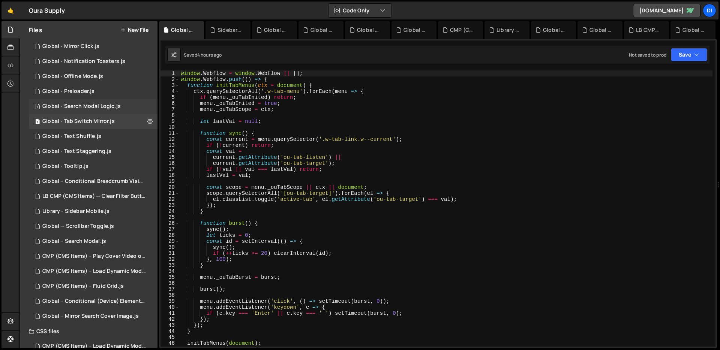
scroll to position [124, 0]
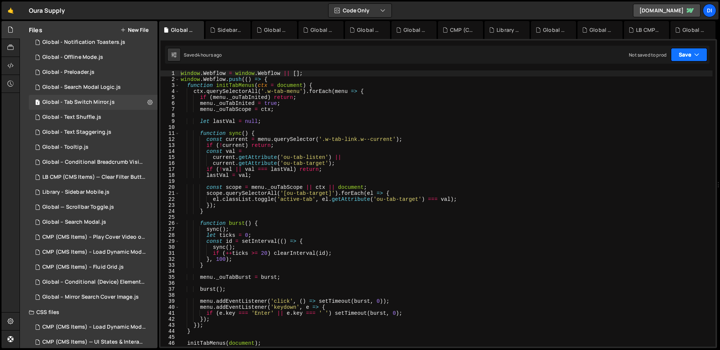
click at [701, 51] on button "Save" at bounding box center [689, 55] width 36 height 14
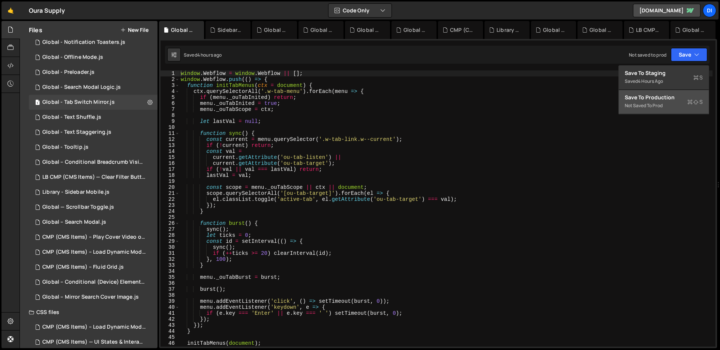
click at [668, 98] on div "Save to Production S" at bounding box center [664, 98] width 78 height 8
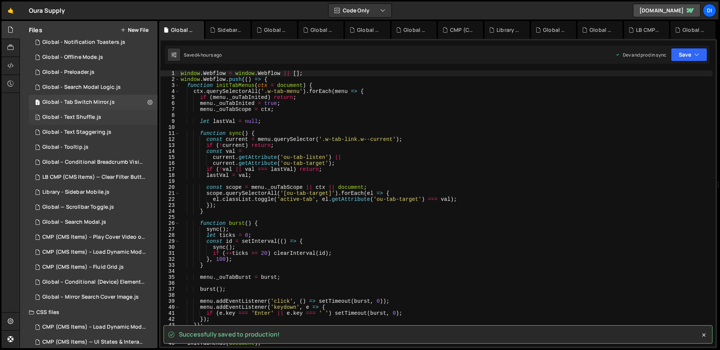
click at [117, 116] on div "1 Global - Text Shuffle.js 0" at bounding box center [93, 117] width 129 height 15
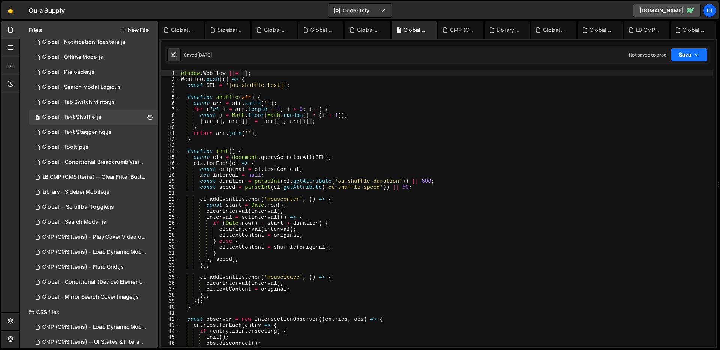
click at [698, 56] on icon "button" at bounding box center [696, 55] width 5 height 8
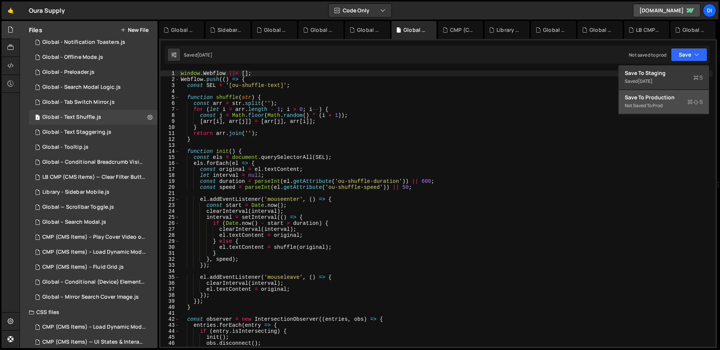
click at [672, 96] on div "Save to Production S" at bounding box center [664, 98] width 78 height 8
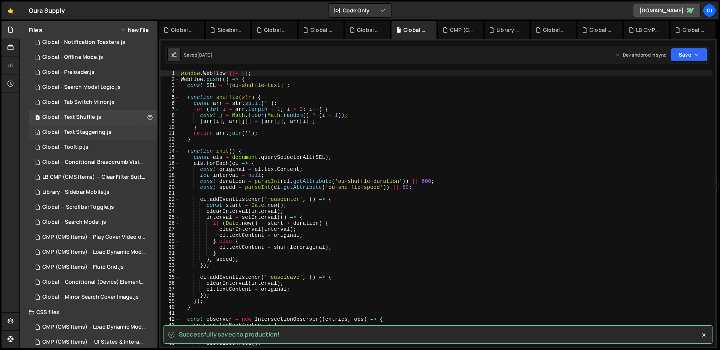
click at [105, 128] on div "1 Global - Text Staggering.js 0" at bounding box center [93, 132] width 129 height 15
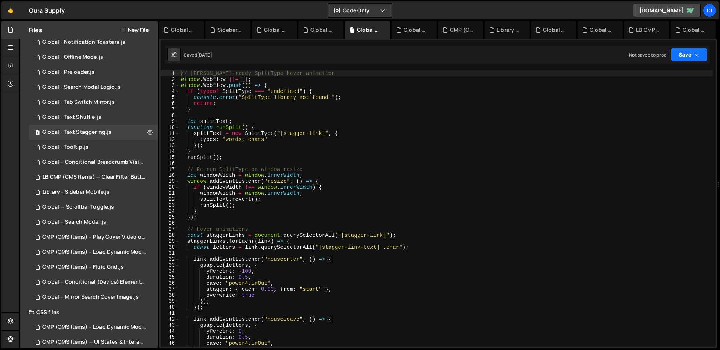
click at [698, 54] on icon "button" at bounding box center [696, 55] width 5 height 8
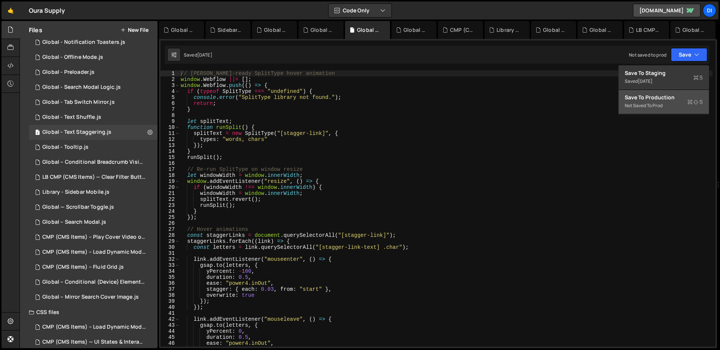
click at [682, 108] on div "Not saved to prod" at bounding box center [664, 105] width 78 height 9
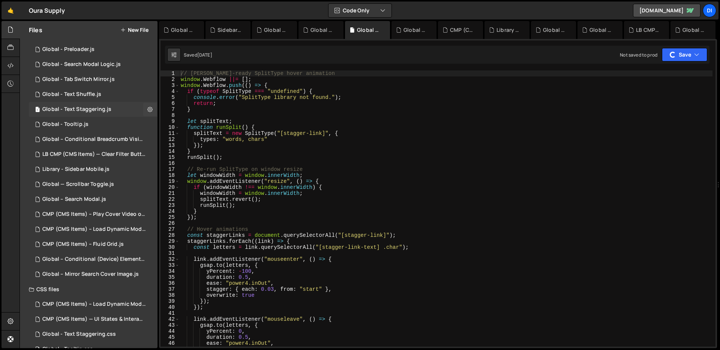
scroll to position [172, 0]
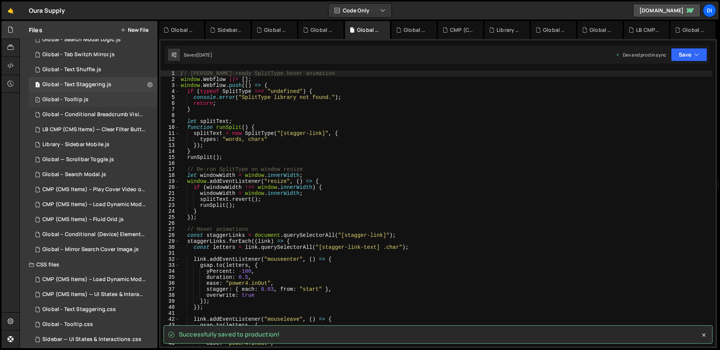
click at [99, 96] on div "1 Global - Tooltip.js 0" at bounding box center [93, 99] width 129 height 15
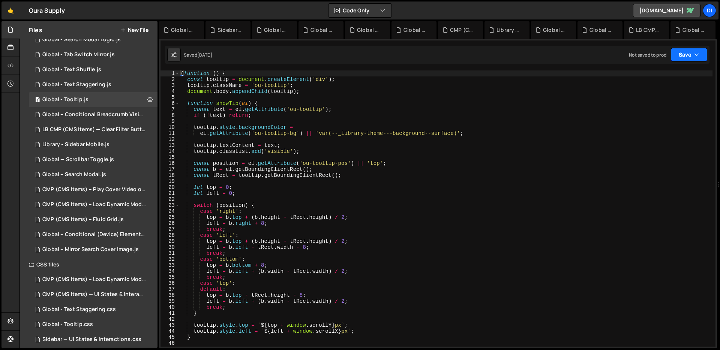
click at [704, 55] on button "Save" at bounding box center [689, 55] width 36 height 14
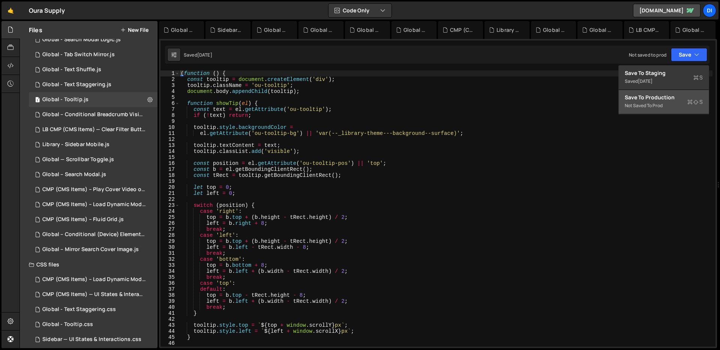
click at [663, 98] on div "Save to Production S" at bounding box center [664, 98] width 78 height 8
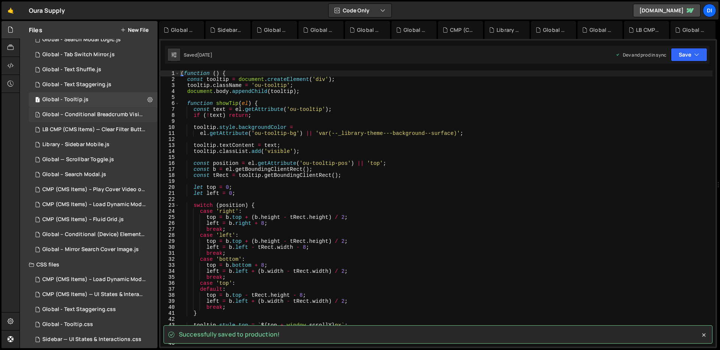
click at [99, 117] on div "Global – Conditional Breadcrumb Visibility.js" at bounding box center [94, 114] width 104 height 7
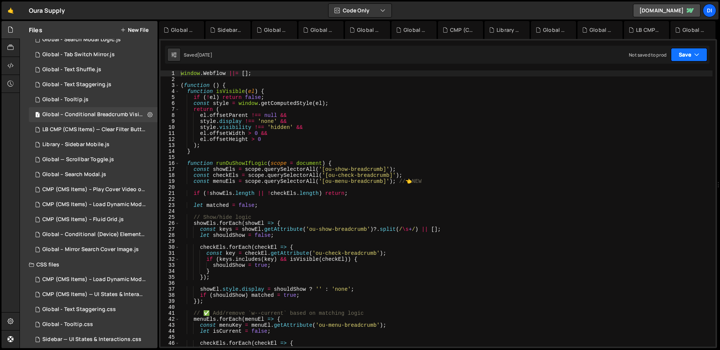
click at [702, 59] on button "Save" at bounding box center [689, 55] width 36 height 14
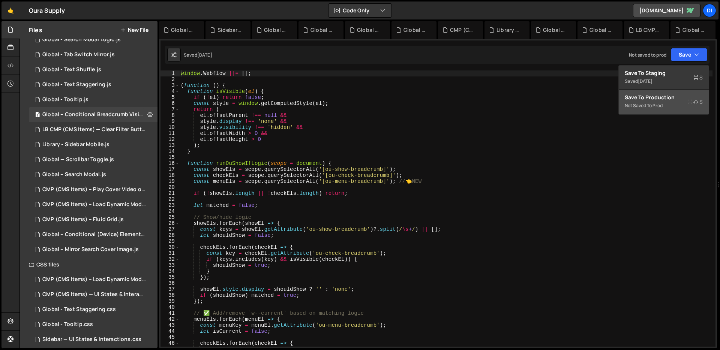
click at [665, 100] on div "Save to Production S" at bounding box center [664, 98] width 78 height 8
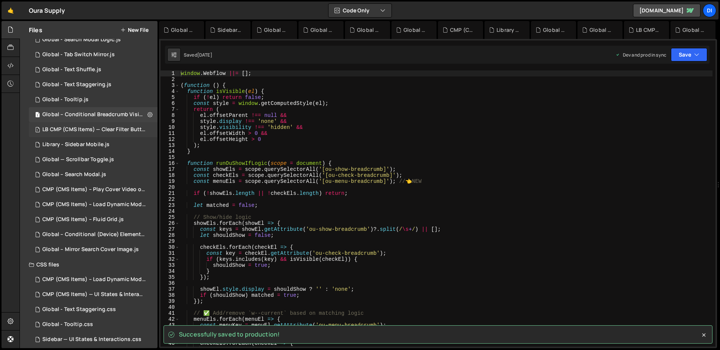
click at [93, 123] on div "1 LB CMP (CMS Items) — Clear Filter Buttons.js 0" at bounding box center [94, 129] width 131 height 15
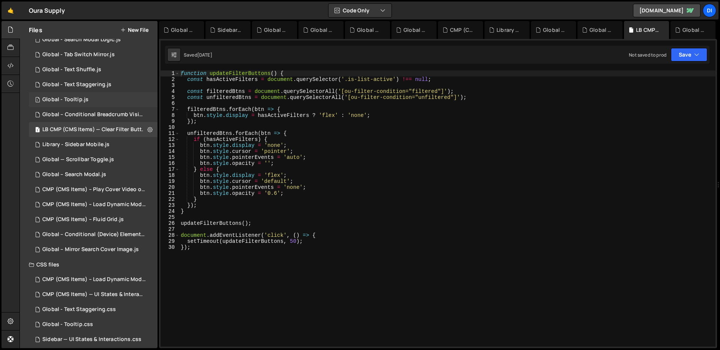
scroll to position [178, 0]
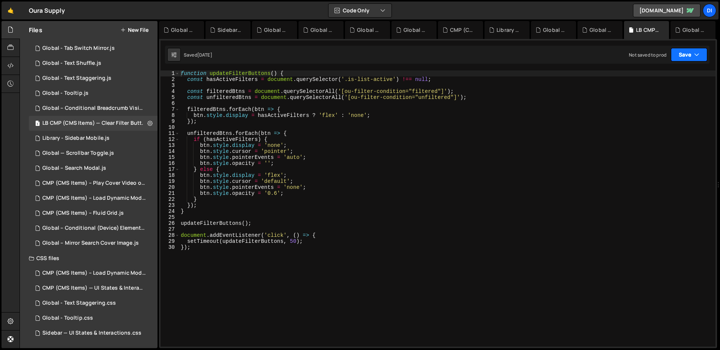
click at [702, 56] on button "Save" at bounding box center [689, 55] width 36 height 14
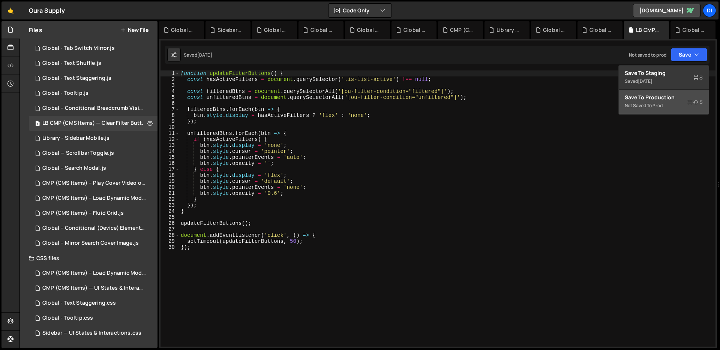
click at [663, 104] on div "Not saved to prod" at bounding box center [664, 105] width 78 height 9
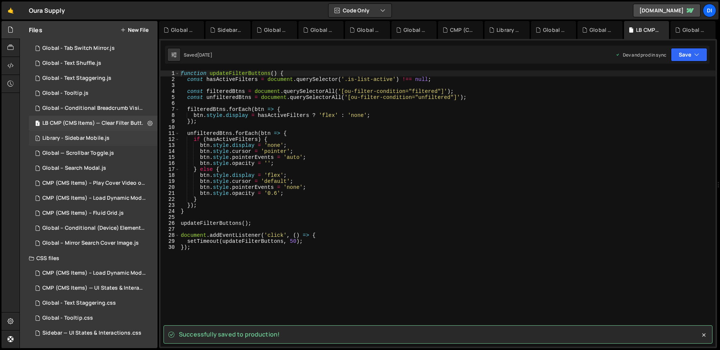
click at [115, 142] on div "1 Library - Sidebar Mobile.js 0" at bounding box center [93, 138] width 129 height 15
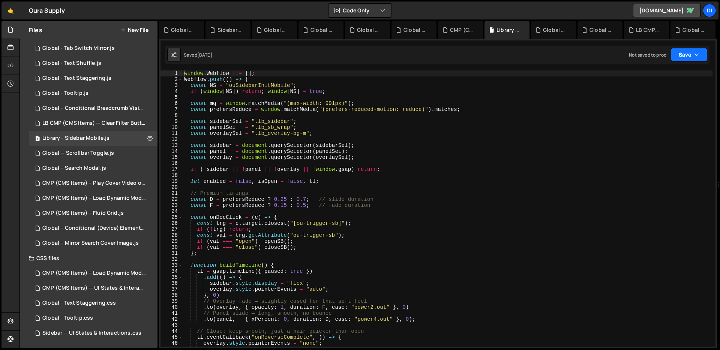
click at [705, 55] on button "Save" at bounding box center [689, 55] width 36 height 14
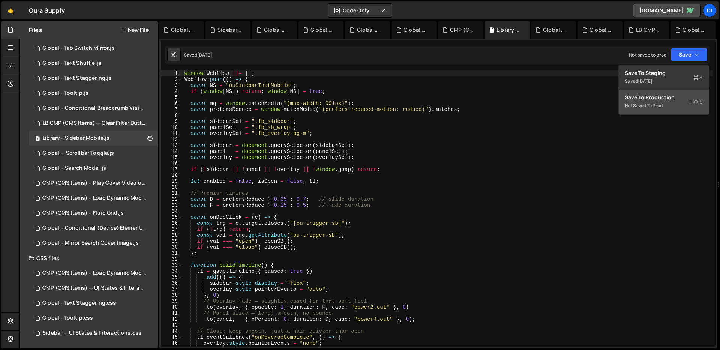
click at [664, 102] on div "Not saved to prod" at bounding box center [664, 105] width 78 height 9
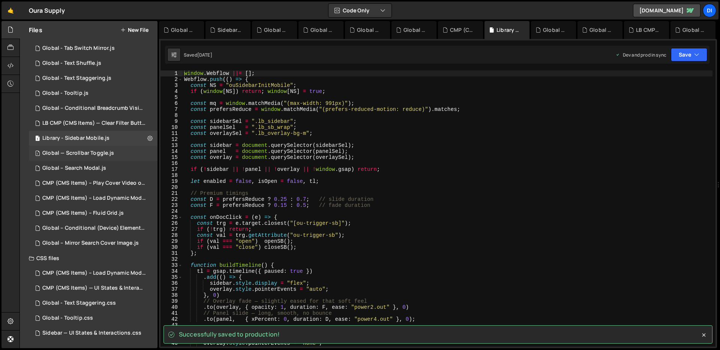
click at [119, 153] on div "1 Global — Scrollbar Toggle.js 0" at bounding box center [93, 153] width 129 height 15
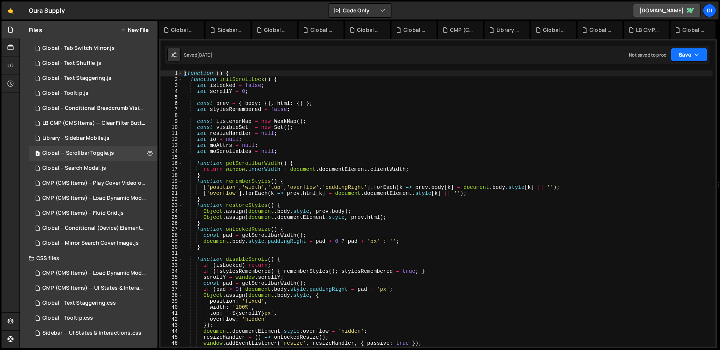
click at [706, 58] on button "Save" at bounding box center [689, 55] width 36 height 14
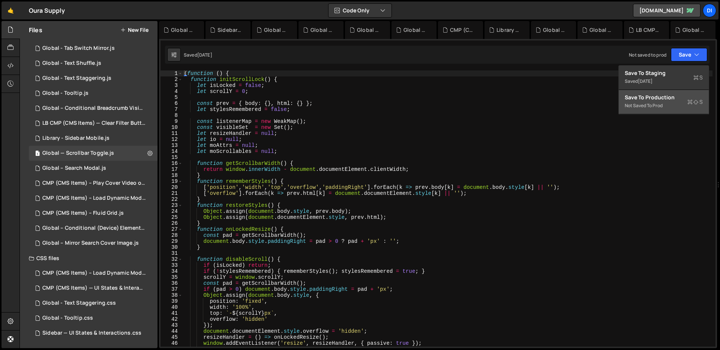
click at [660, 103] on div "Not saved to prod" at bounding box center [664, 105] width 78 height 9
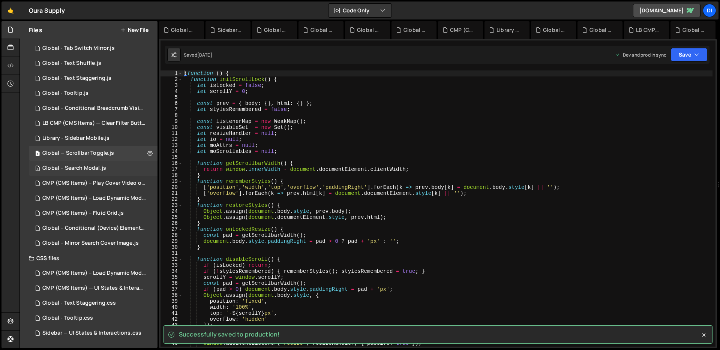
click at [104, 171] on div "Global – Search Modal.js" at bounding box center [74, 168] width 64 height 7
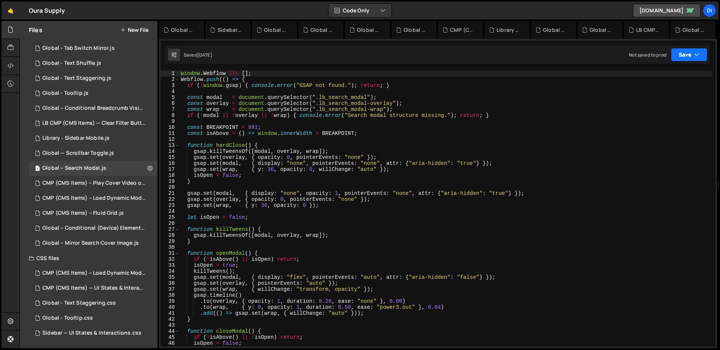
click at [688, 53] on button "Save" at bounding box center [689, 55] width 36 height 14
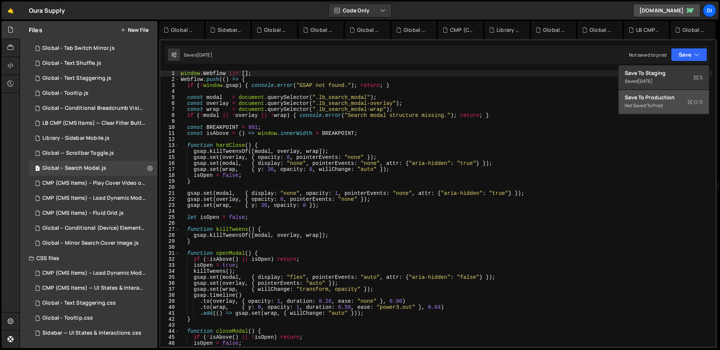
click at [679, 107] on div "Not saved to prod" at bounding box center [664, 105] width 78 height 9
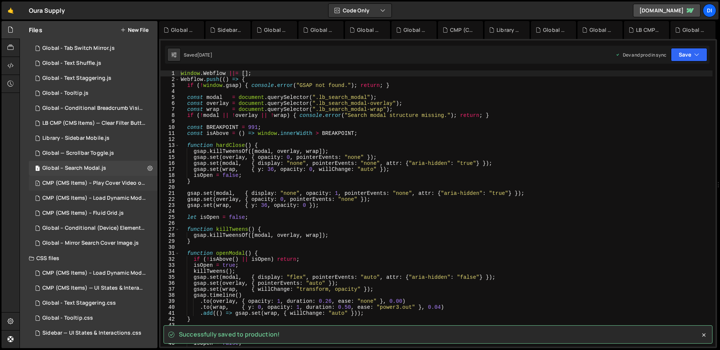
click at [98, 185] on div "CMP (CMS Items) – Play Cover Video on Hover.js" at bounding box center [94, 183] width 104 height 7
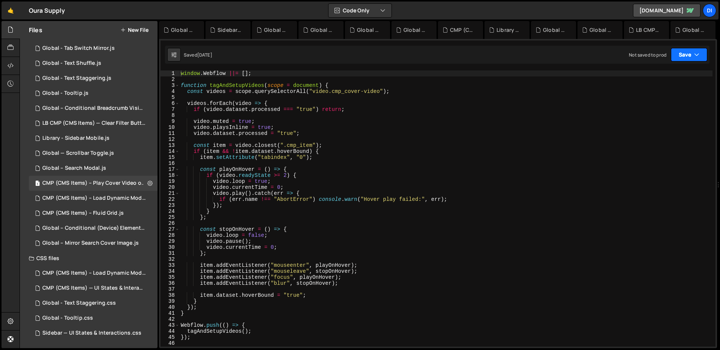
scroll to position [527, 0]
click at [694, 55] on button "Save" at bounding box center [689, 55] width 36 height 14
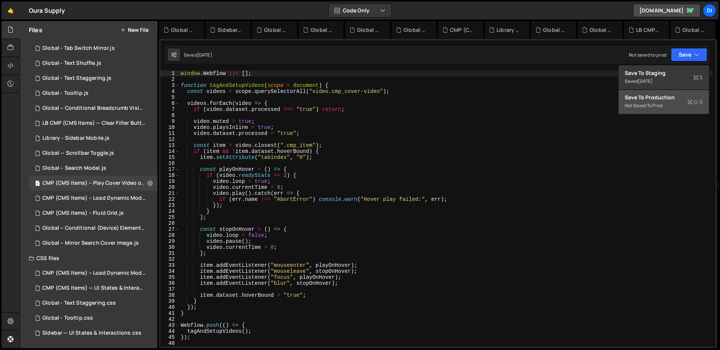
click at [662, 100] on div "Save to Production S" at bounding box center [664, 98] width 78 height 8
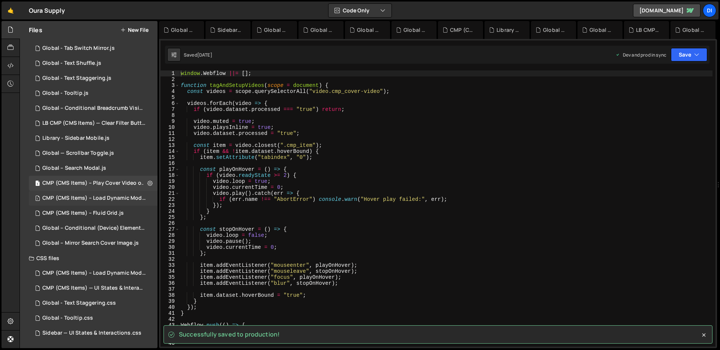
click at [116, 197] on div "CMP (CMS Items) – Load Dynamic Modal (AJAX).js" at bounding box center [94, 198] width 104 height 7
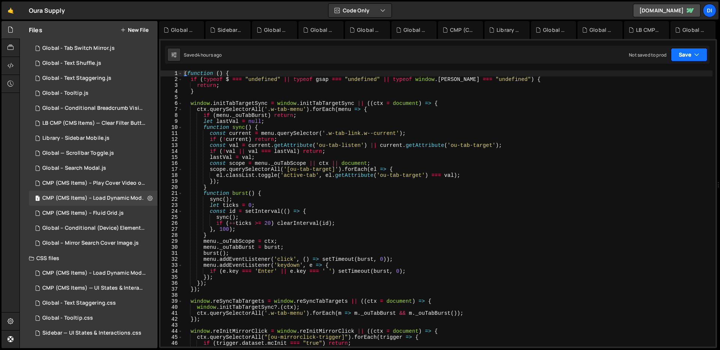
click at [700, 57] on button "Save" at bounding box center [689, 55] width 36 height 14
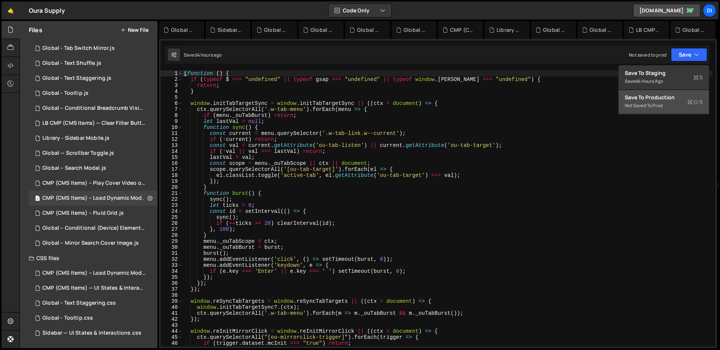
click at [660, 99] on div "Save to Production S" at bounding box center [664, 98] width 78 height 8
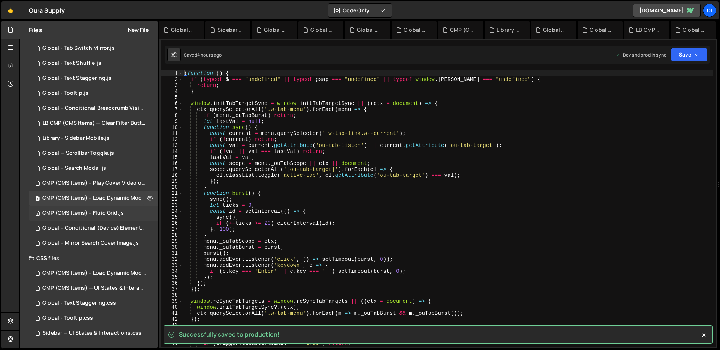
click at [113, 210] on div "CMP (CMS Items) – Fluid Grid.js" at bounding box center [82, 213] width 81 height 7
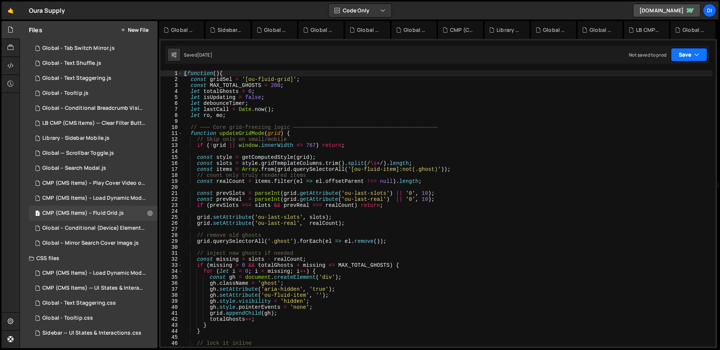
click at [702, 48] on button "Save" at bounding box center [689, 55] width 36 height 14
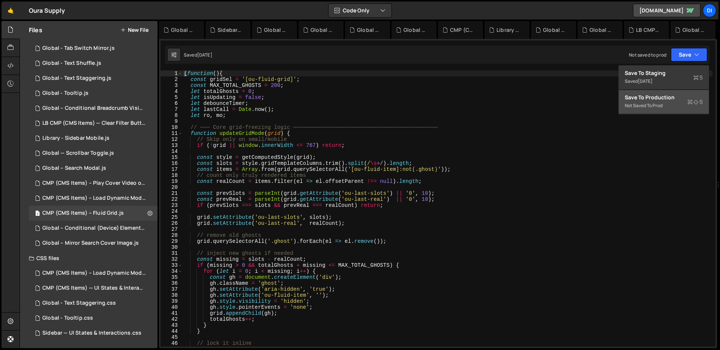
click at [652, 103] on div "Not saved to prod" at bounding box center [664, 105] width 78 height 9
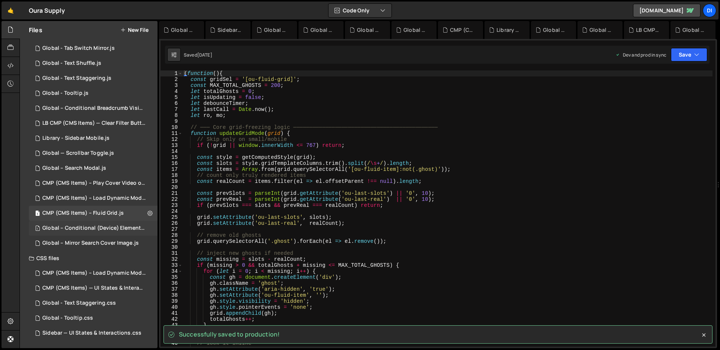
click at [103, 224] on div "1 Global – Conditional (Device) Element Visibility.js 0" at bounding box center [94, 228] width 131 height 15
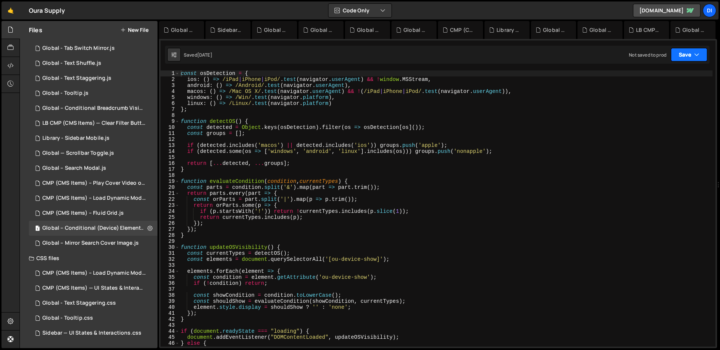
click at [676, 54] on button "Save" at bounding box center [689, 55] width 36 height 14
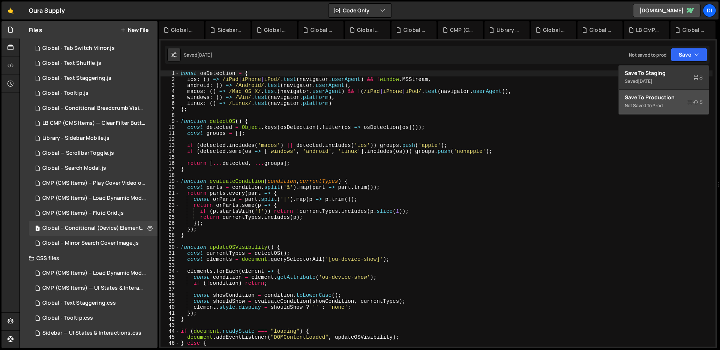
click at [678, 101] on div "Save to Production S" at bounding box center [664, 98] width 78 height 8
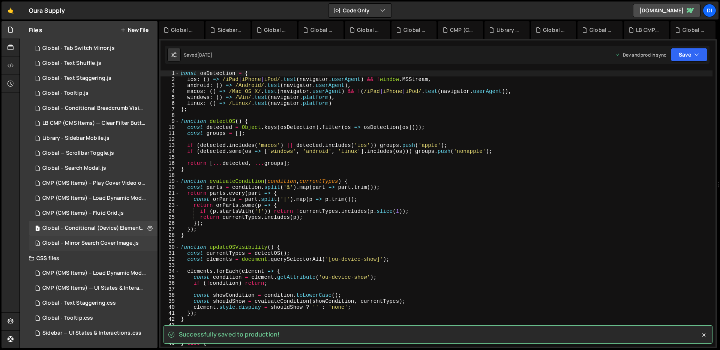
click at [115, 243] on div "Global – Mirror Search Cover Image.js" at bounding box center [90, 243] width 96 height 7
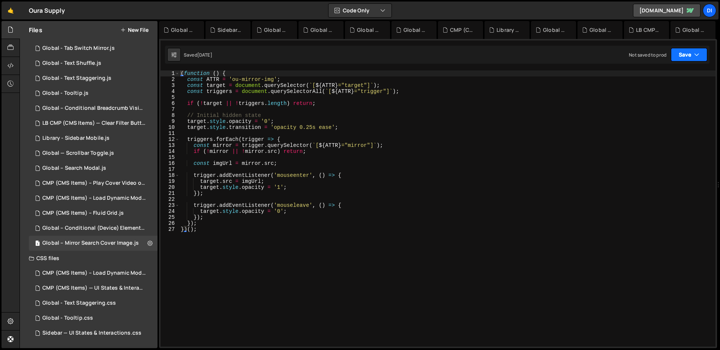
click at [690, 53] on button "Save" at bounding box center [689, 55] width 36 height 14
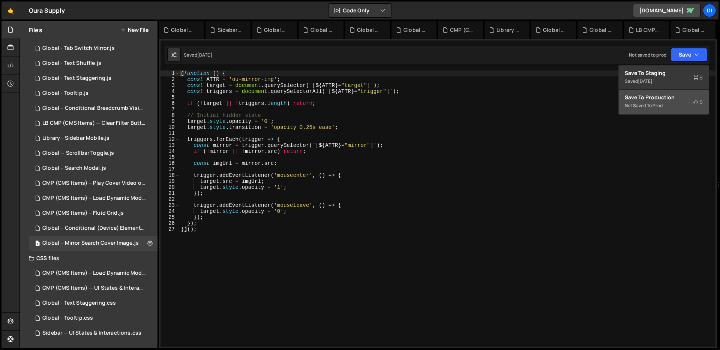
click at [670, 107] on div "Not saved to prod" at bounding box center [664, 105] width 78 height 9
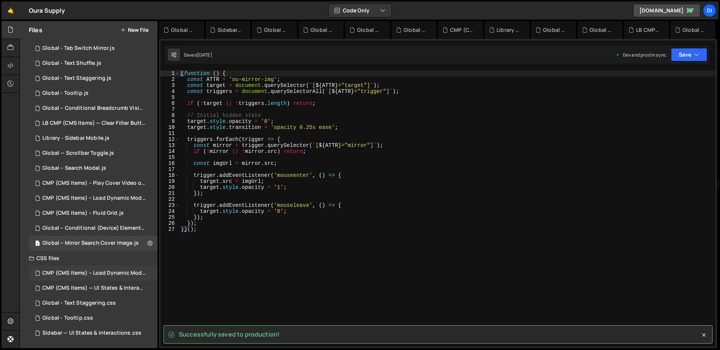
click at [122, 274] on div "CMP (CMS Items) – Load Dynamic Modal (AJAX).css" at bounding box center [94, 273] width 104 height 7
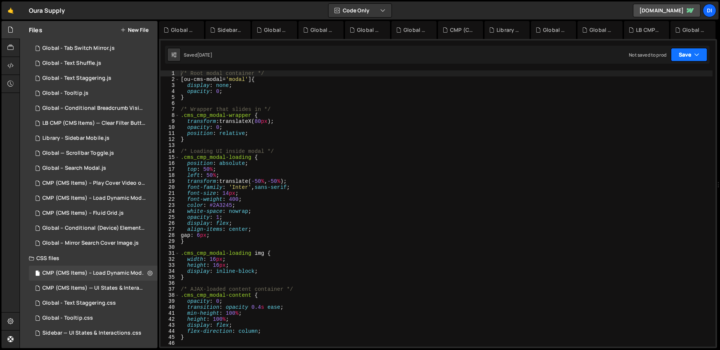
click at [698, 57] on icon "button" at bounding box center [696, 55] width 5 height 8
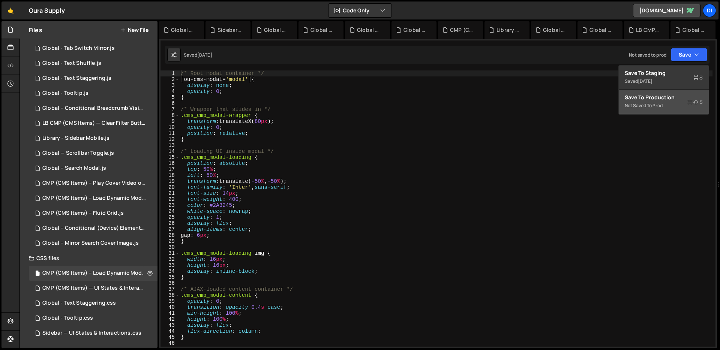
click at [671, 95] on div "Save to Production S" at bounding box center [664, 98] width 78 height 8
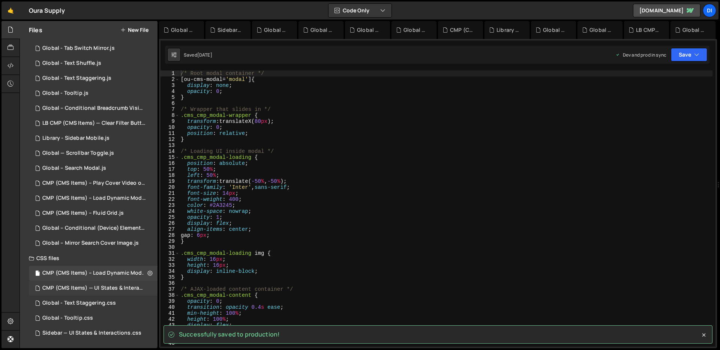
click at [117, 284] on div "CMP (CMS Items) — UI States & Interactions.css 0" at bounding box center [94, 288] width 131 height 15
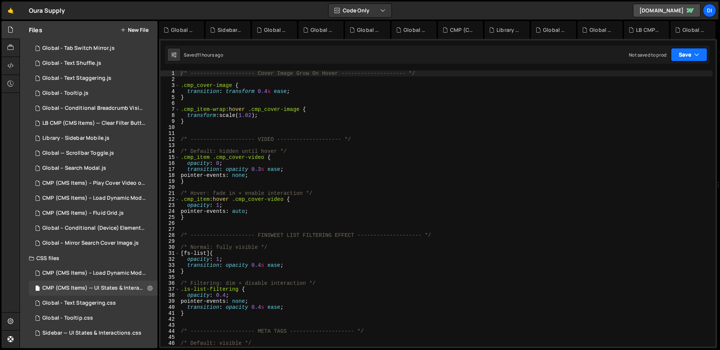
click at [688, 51] on button "Save" at bounding box center [689, 55] width 36 height 14
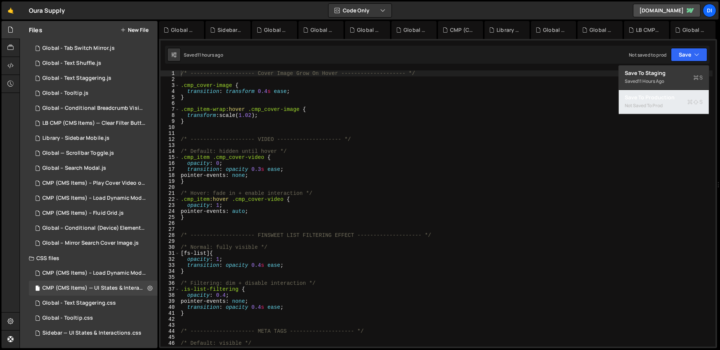
click at [690, 107] on div "Not saved to prod" at bounding box center [664, 105] width 78 height 9
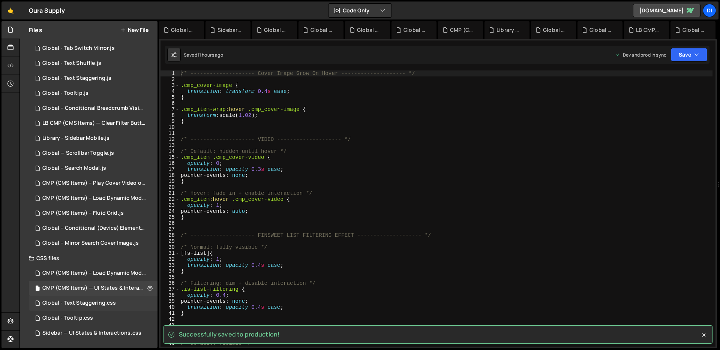
click at [132, 301] on div "Global - Text Staggering.css 0" at bounding box center [93, 303] width 129 height 15
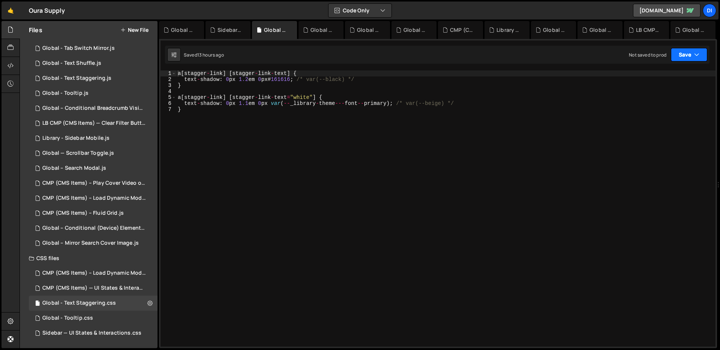
click at [691, 53] on button "Save" at bounding box center [689, 55] width 36 height 14
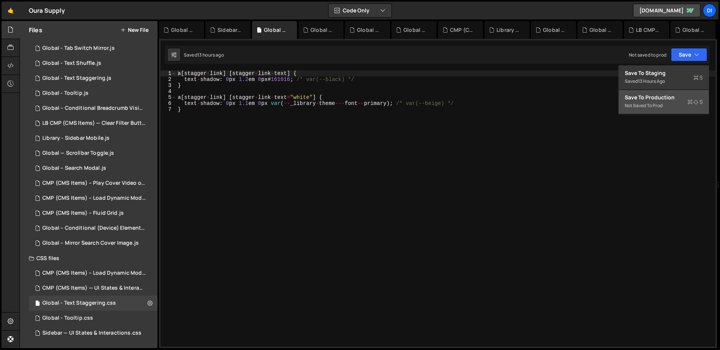
click at [683, 106] on div "Not saved to prod" at bounding box center [664, 105] width 78 height 9
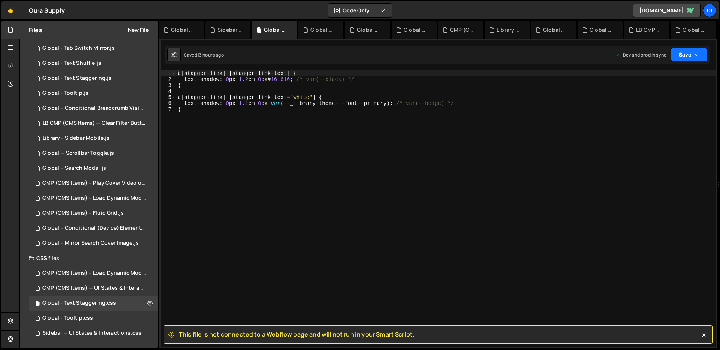
click at [698, 52] on icon "button" at bounding box center [696, 55] width 5 height 8
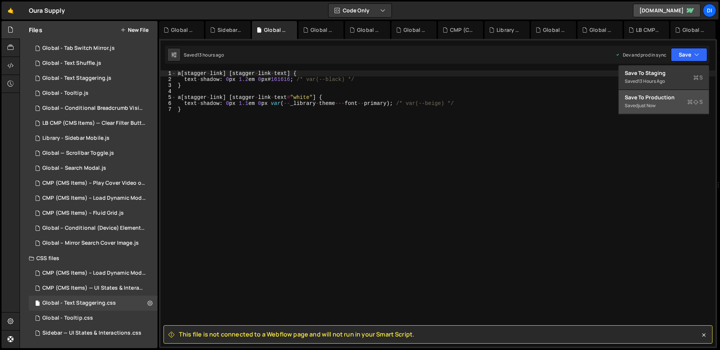
click at [665, 94] on div "Save to Production S" at bounding box center [664, 98] width 78 height 8
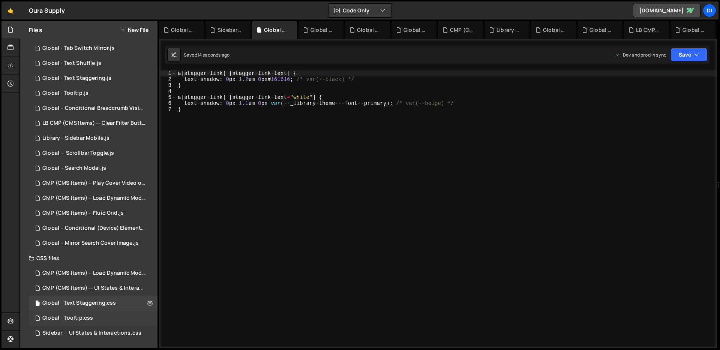
click at [94, 313] on div "Global - Tooltip.css 0" at bounding box center [93, 318] width 129 height 15
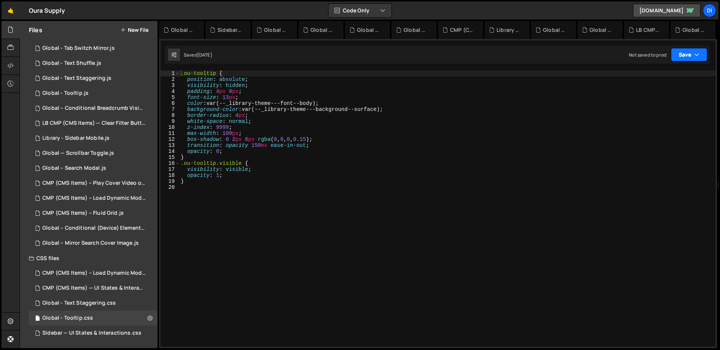
click at [690, 61] on button "Save" at bounding box center [689, 55] width 36 height 14
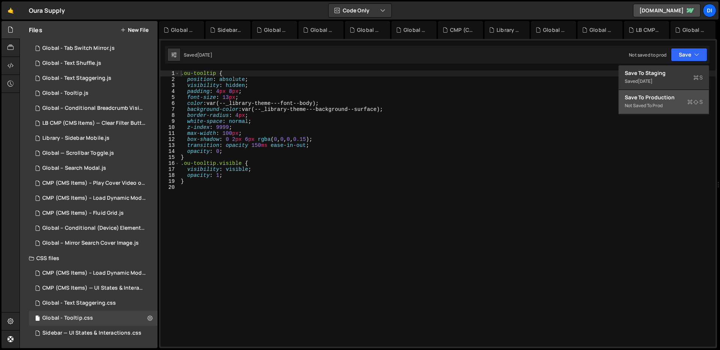
click at [665, 98] on div "Save to Production S" at bounding box center [664, 98] width 78 height 8
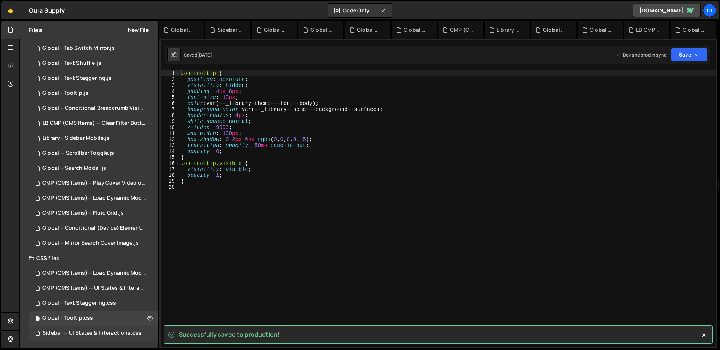
click at [74, 327] on div "Sidebar — UI States & Interactions.css 0" at bounding box center [93, 333] width 129 height 15
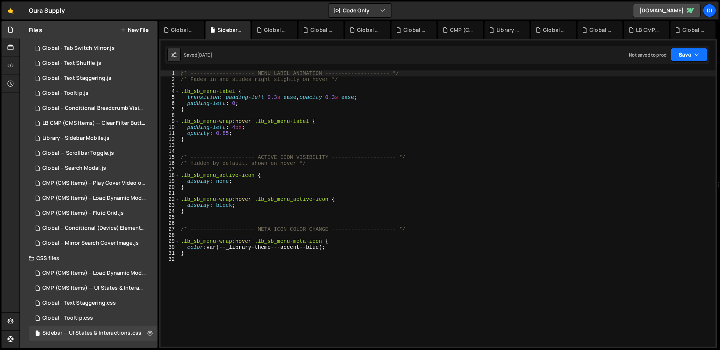
click at [685, 52] on button "Save" at bounding box center [689, 55] width 36 height 14
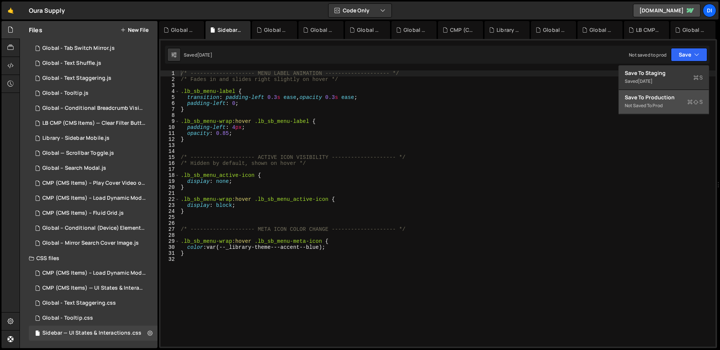
click at [668, 101] on div "Save to Production S" at bounding box center [664, 98] width 78 height 8
